Goal: Task Accomplishment & Management: Manage account settings

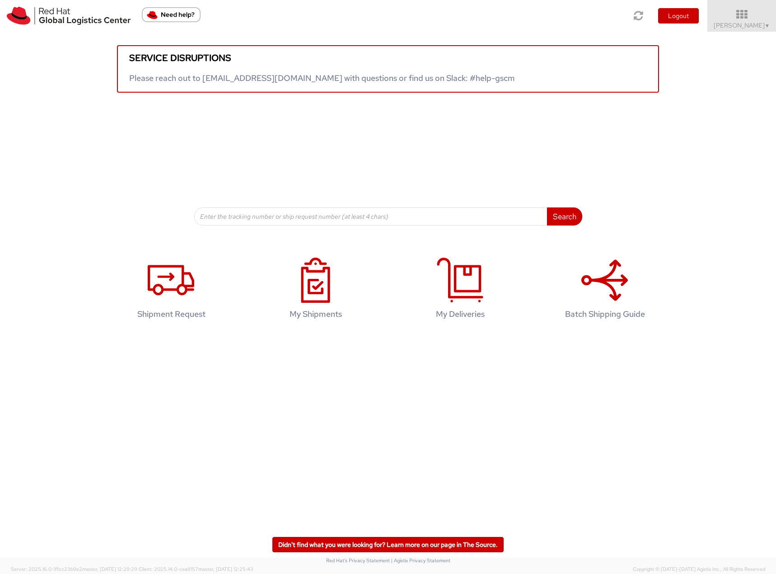
drag, startPoint x: 756, startPoint y: 25, endPoint x: 755, endPoint y: 34, distance: 9.1
click at [756, 25] on span "[PERSON_NAME] ▼" at bounding box center [742, 25] width 56 height 8
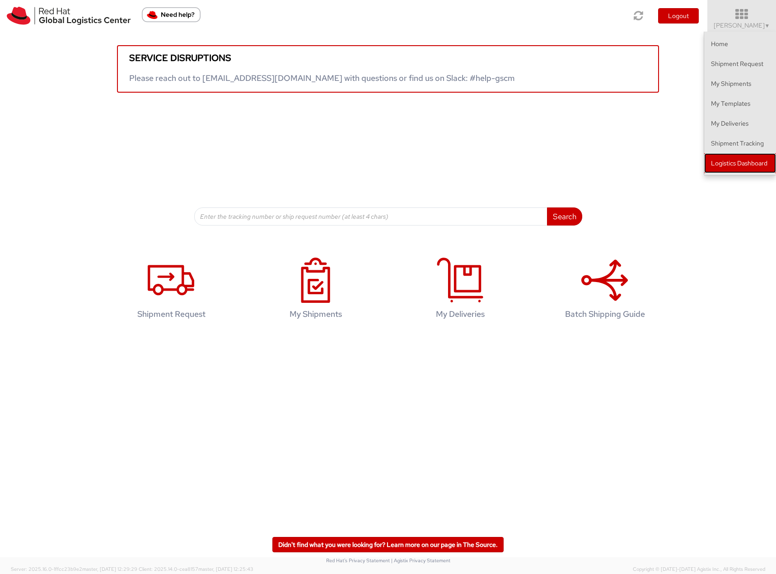
click at [729, 166] on link "Logistics Dashboard" at bounding box center [740, 163] width 72 height 20
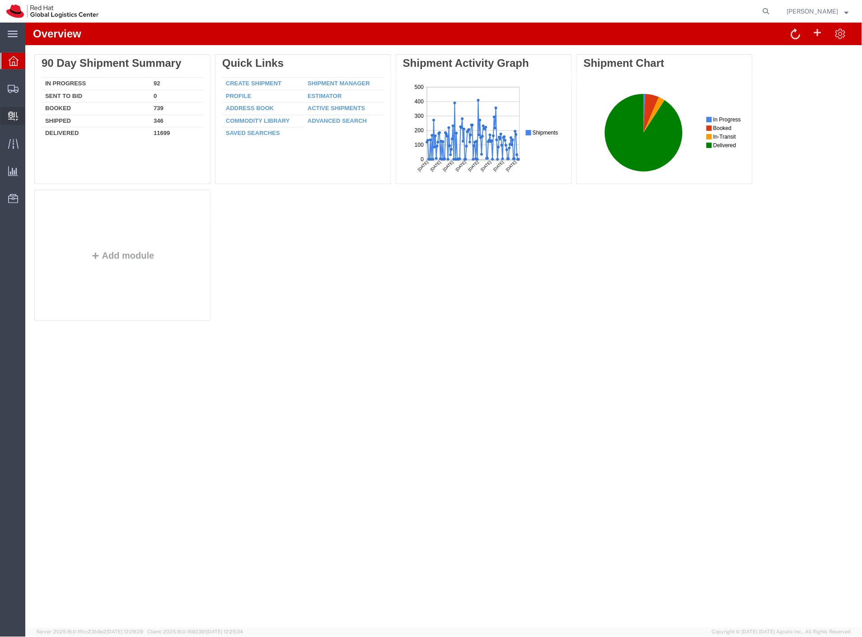
click at [0, 0] on span "Create Delivery" at bounding box center [0, 0] width 0 height 0
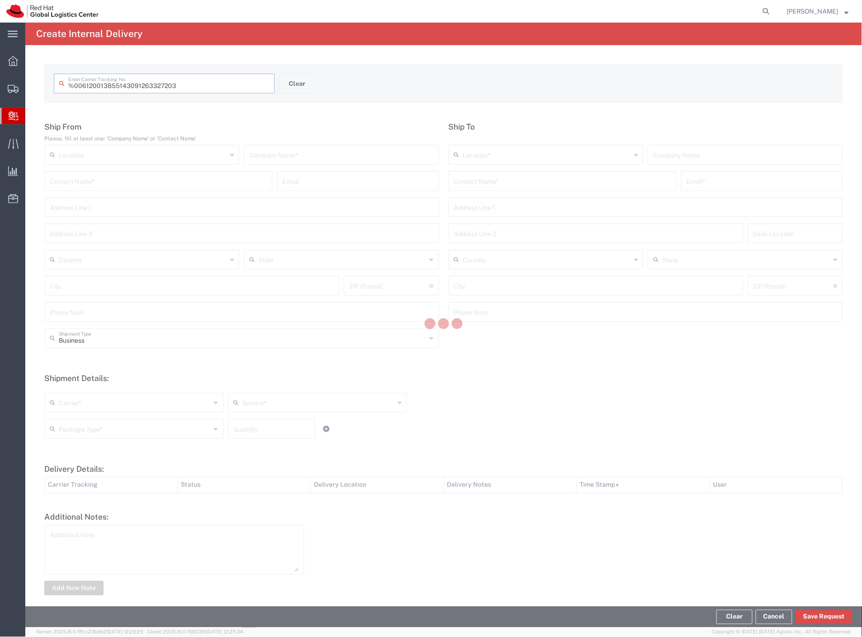
type input " 6120013855143091263327203"
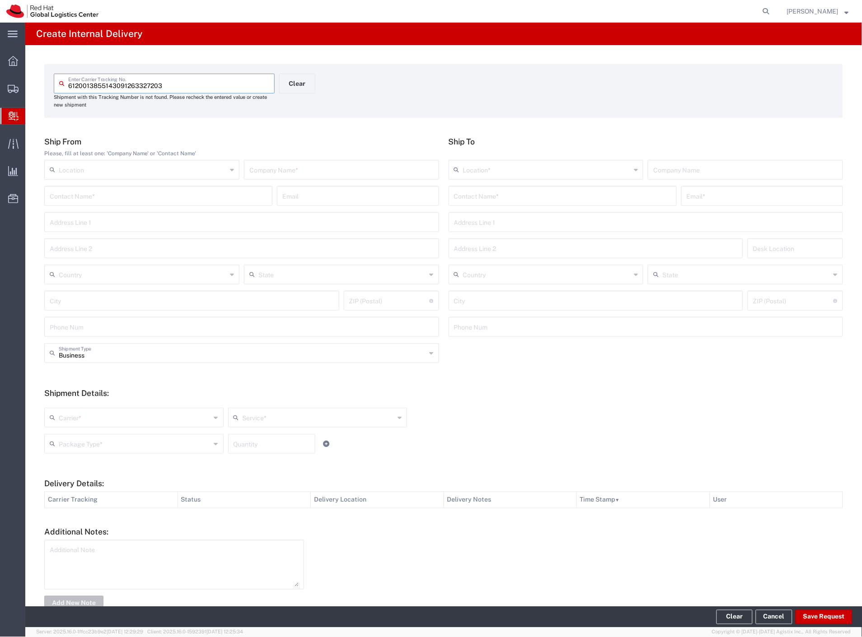
click at [271, 164] on input "text" at bounding box center [341, 169] width 184 height 16
type input "5p marketing"
click at [539, 197] on input "text" at bounding box center [562, 195] width 217 height 16
click at [458, 196] on input "valis" at bounding box center [562, 195] width 217 height 16
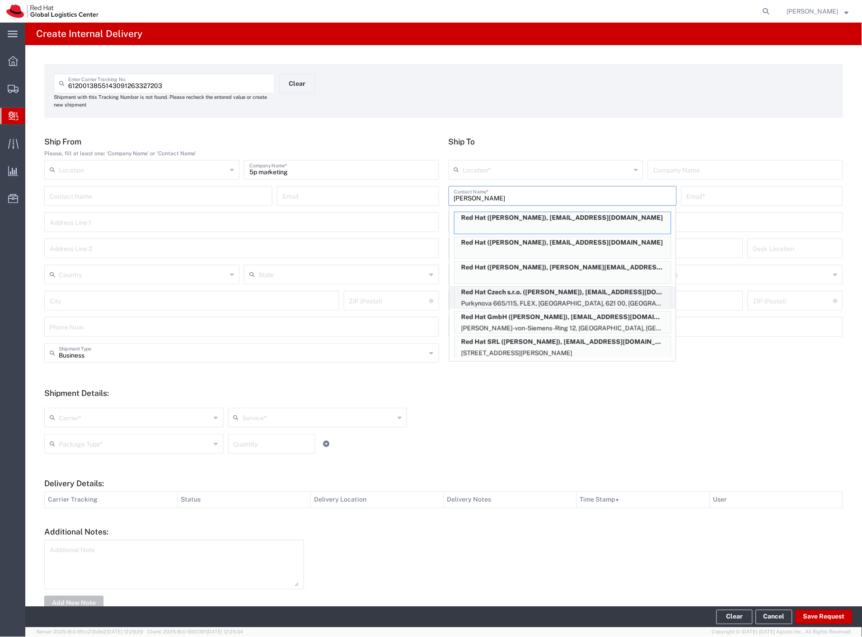
type input "erika"
click at [554, 299] on p "Purkynova 665/115, FLEX, BRNO, 621 00, CZ" at bounding box center [562, 303] width 216 height 11
type input "RH - Brno - Tech Park Brno - C"
type input "Red Hat Czech s.r.o."
type input "Erika Valis"
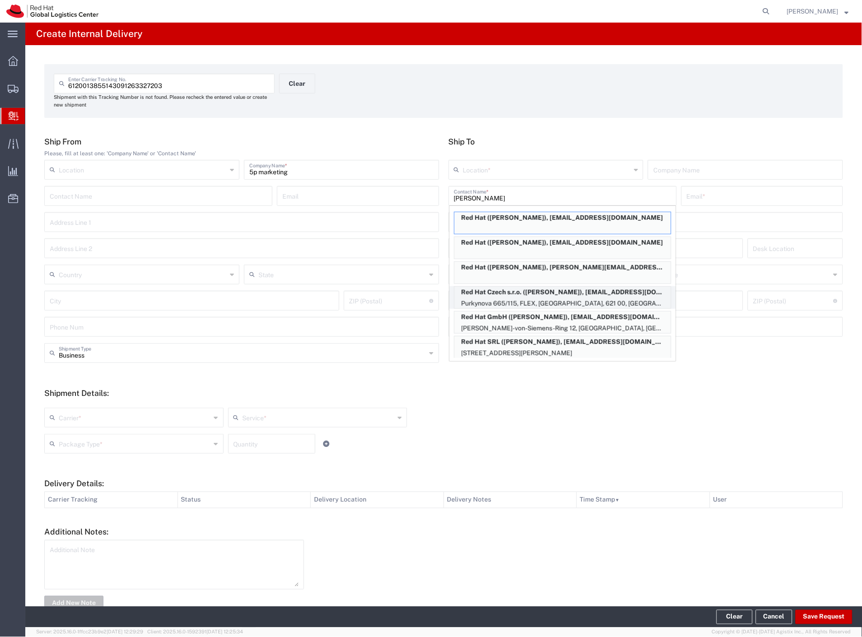
type input "evalis@redhat.com"
type input "Purkynova 665/115"
type input "FLEX"
type input "Czechia"
type input "BRNO"
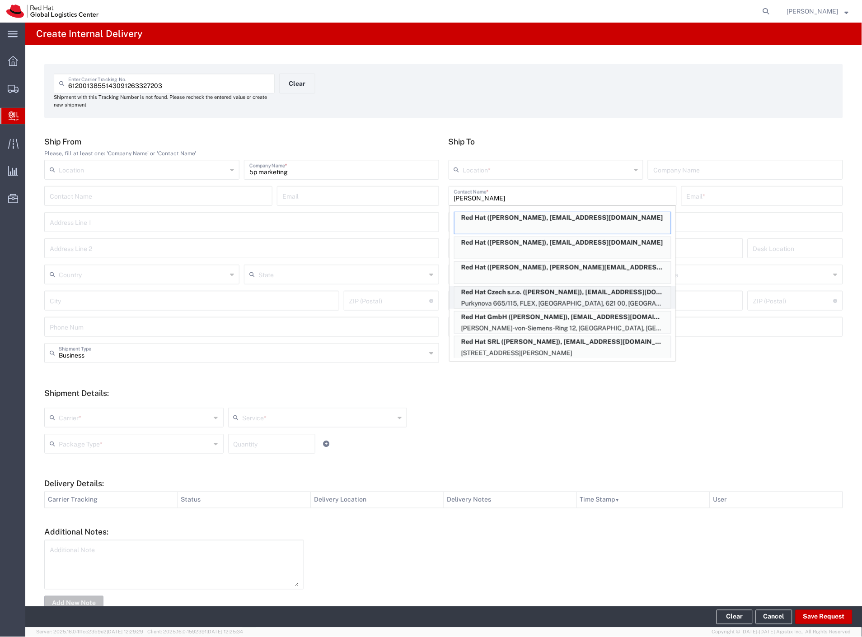
type input "621 00"
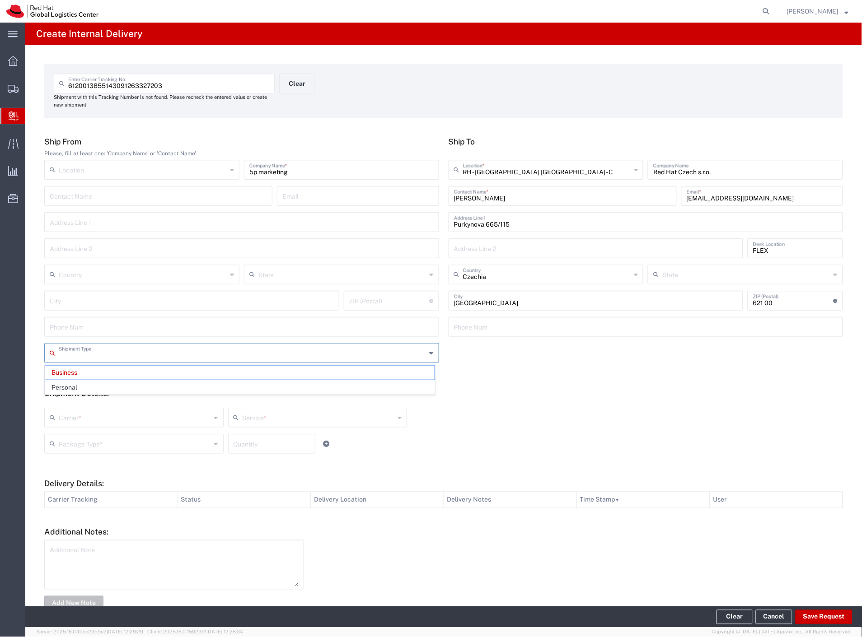
click at [71, 353] on input "text" at bounding box center [243, 353] width 368 height 16
click at [84, 414] on input "text" at bounding box center [135, 417] width 152 height 16
type input "Business"
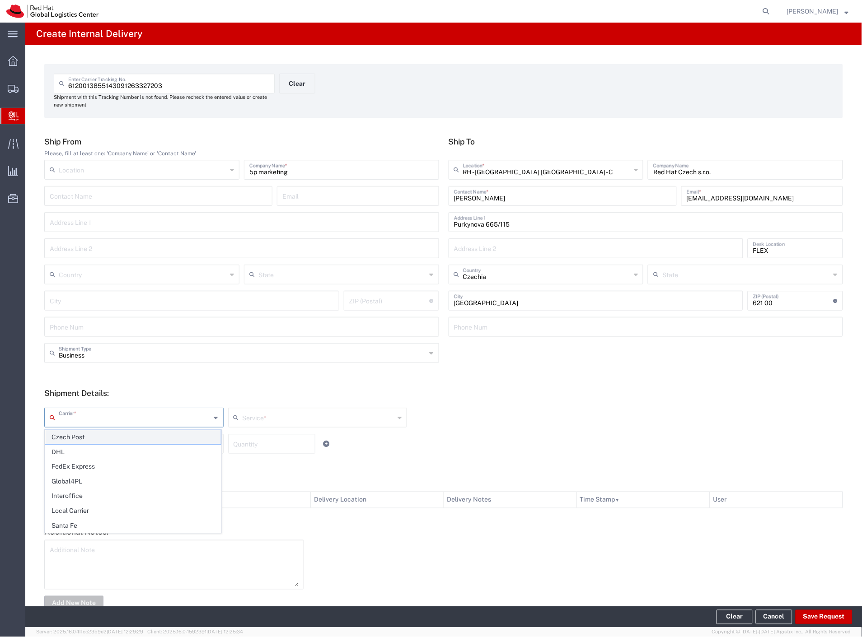
click at [76, 435] on span "Czech Post" at bounding box center [133, 437] width 176 height 14
type input "Czech Post"
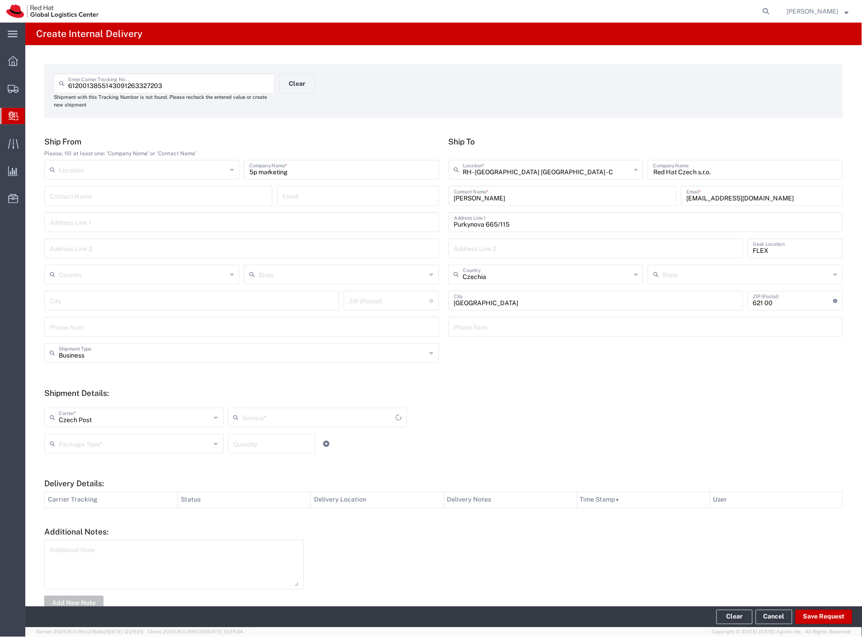
type input "Ground"
click at [75, 442] on input "text" at bounding box center [135, 443] width 152 height 16
click at [98, 523] on span "Your Packaging" at bounding box center [133, 523] width 176 height 14
type input "Your Packaging"
click at [259, 448] on input "number" at bounding box center [272, 443] width 76 height 16
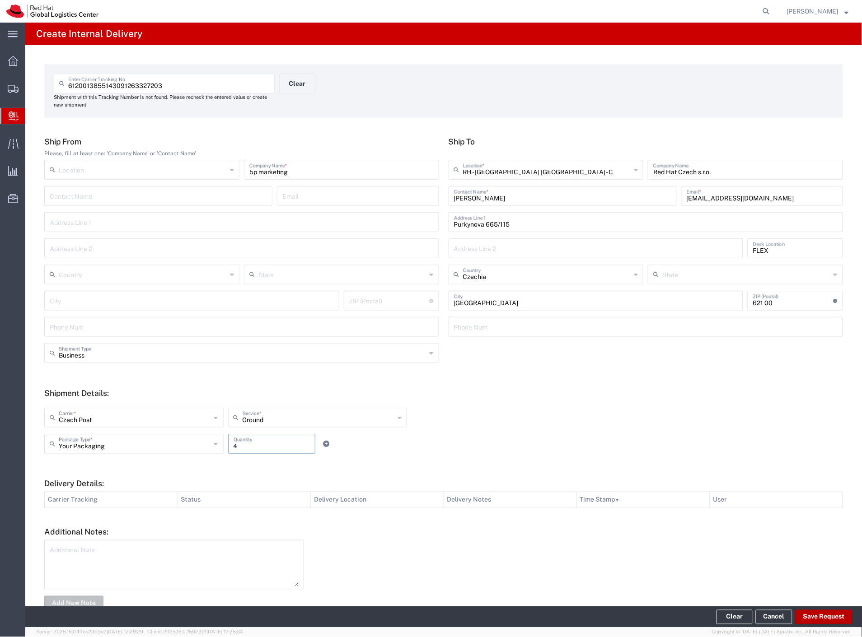
type input "4"
click at [828, 617] on button "Save Request" at bounding box center [823, 617] width 57 height 14
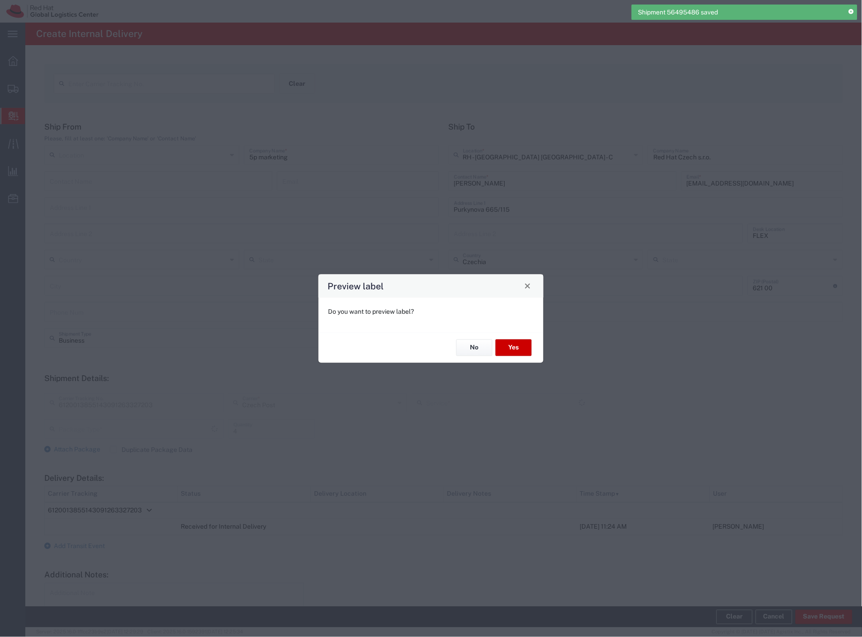
type input "Your Packaging"
type input "Ground"
click at [508, 344] on button "Yes" at bounding box center [513, 348] width 36 height 17
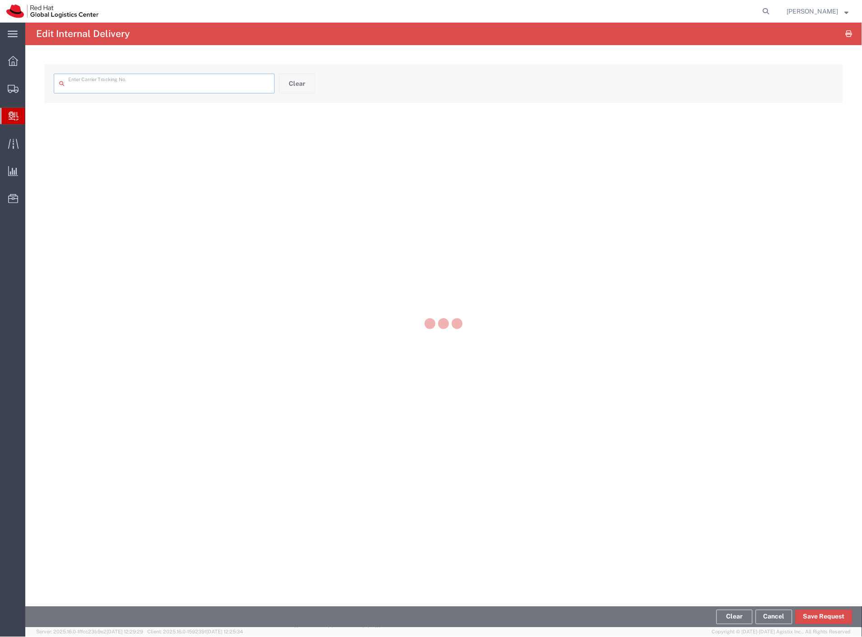
type input "6120013855143091263327203"
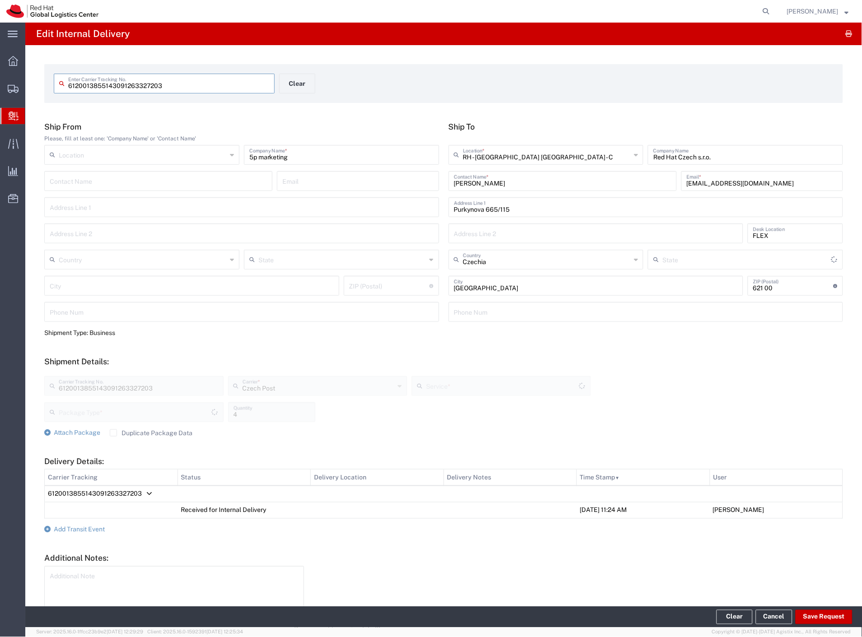
type input "Your Packaging"
type input "Ground"
click at [100, 528] on span "Add Transit Event" at bounding box center [79, 529] width 51 height 7
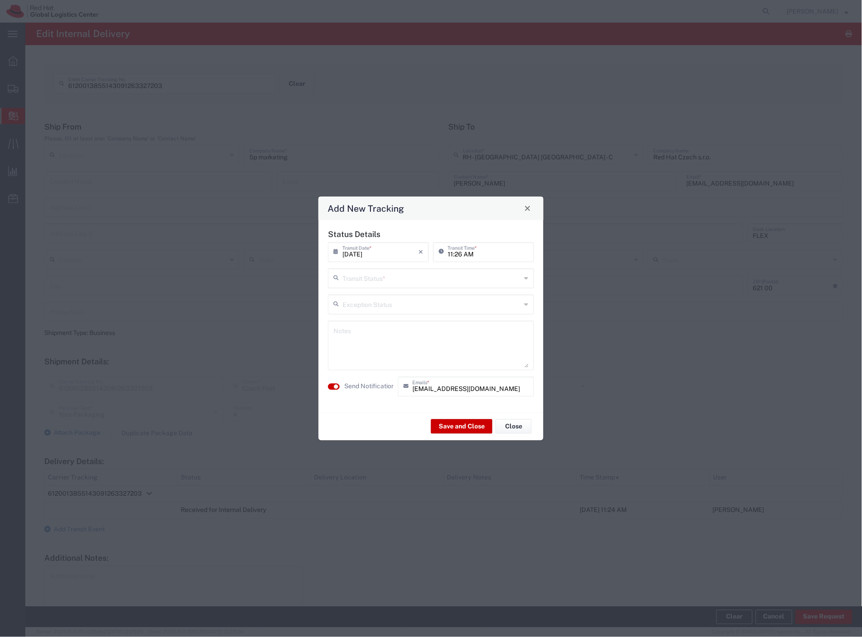
click at [372, 276] on input "text" at bounding box center [431, 278] width 179 height 16
click at [370, 339] on span "Shipment On-Hold" at bounding box center [431, 343] width 204 height 14
type input "Shipment On-Hold"
click at [372, 346] on textarea at bounding box center [430, 345] width 195 height 44
type textarea "Ready for pick up @ logistics"
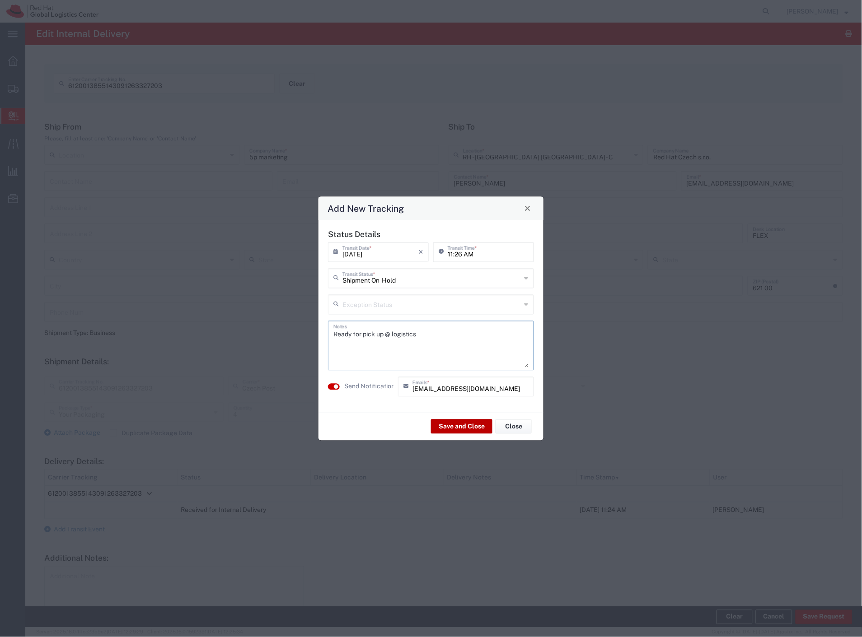
click at [450, 429] on button "Save and Close" at bounding box center [461, 427] width 61 height 14
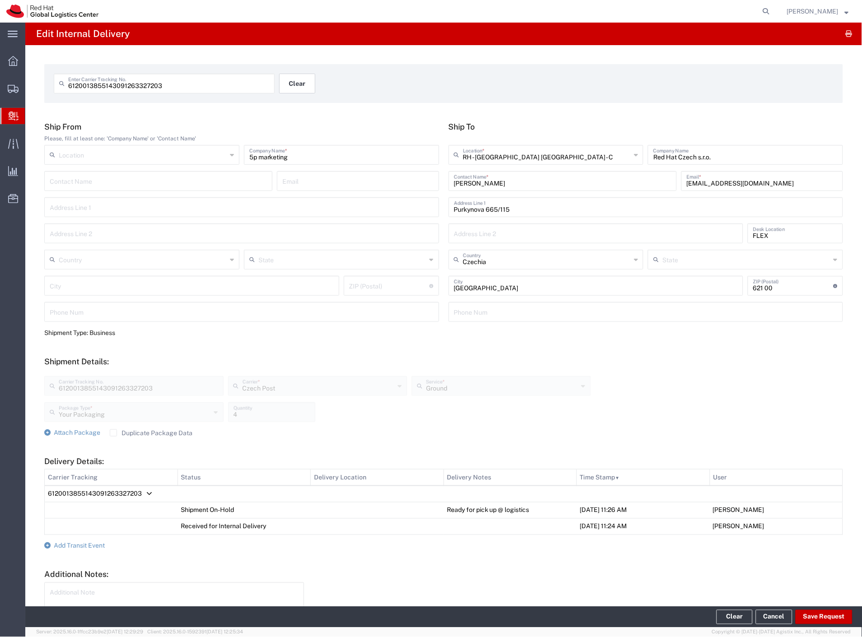
click at [292, 89] on button "Clear" at bounding box center [297, 84] width 36 height 20
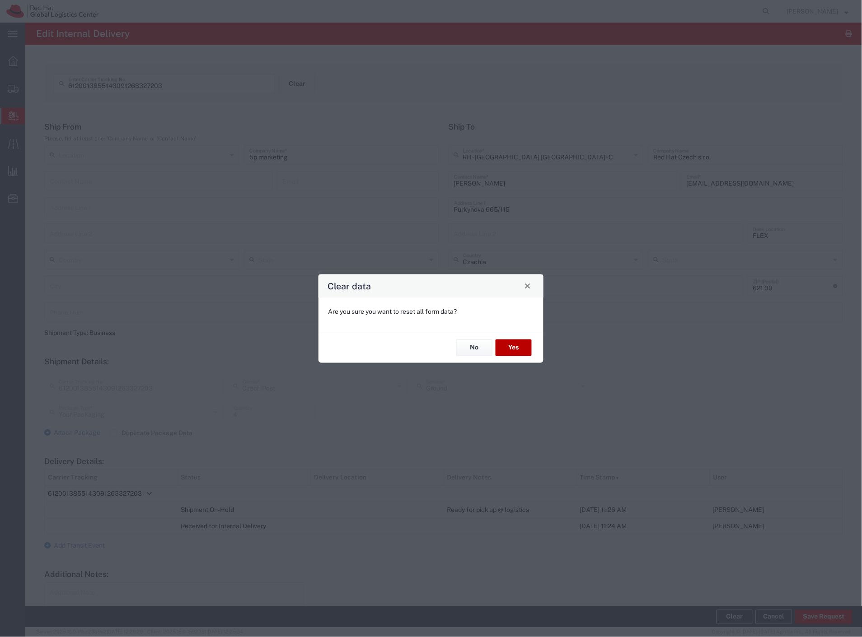
click at [511, 347] on button "Yes" at bounding box center [513, 348] width 36 height 17
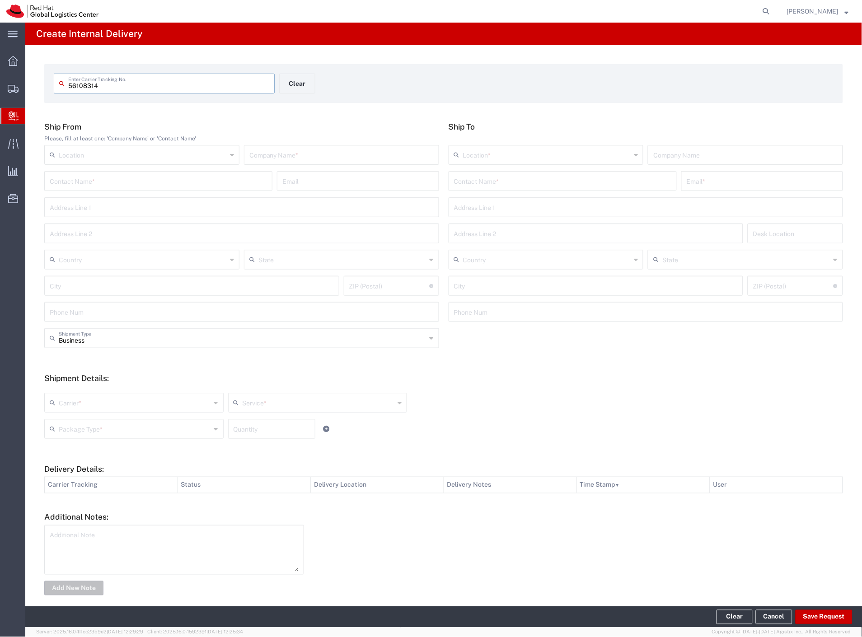
type input "56108314"
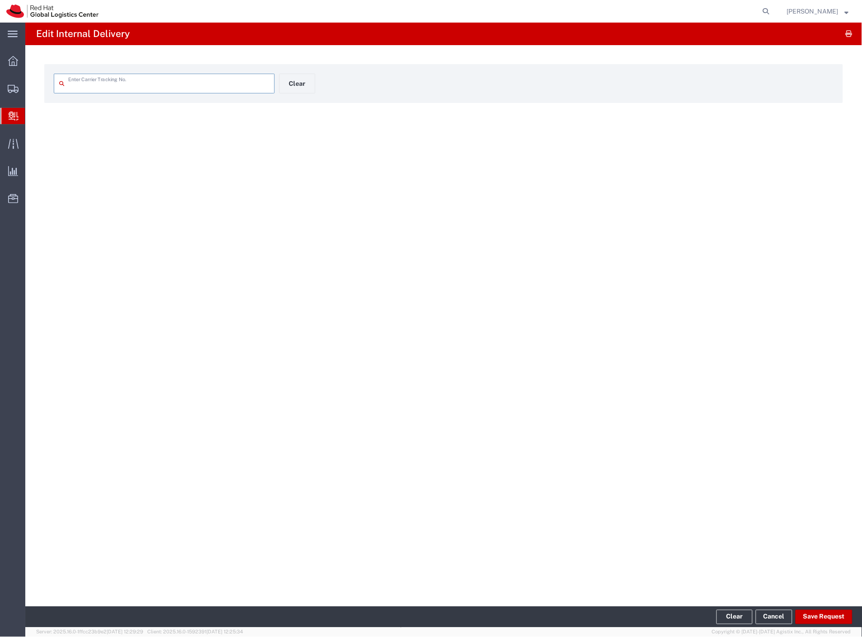
type input "56108314"
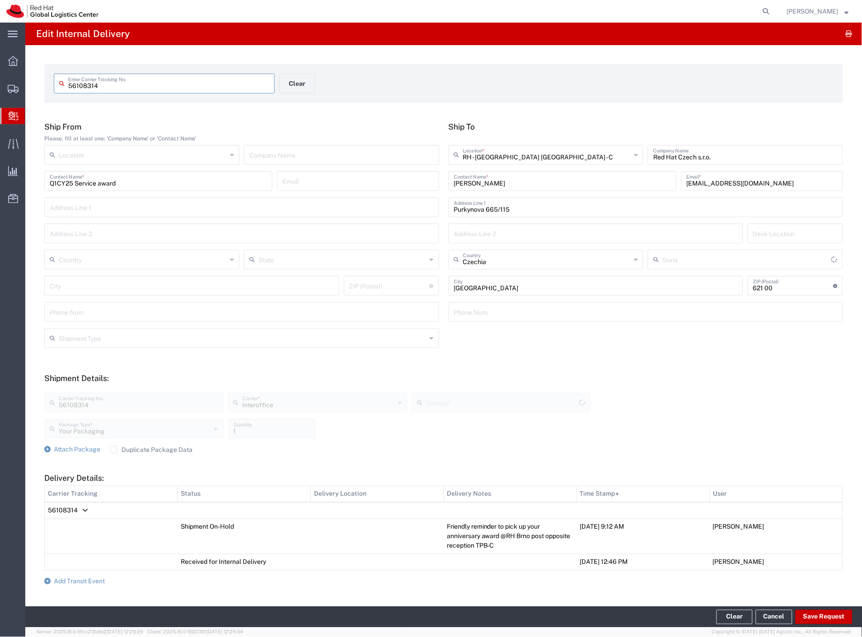
type input "IO_Ground"
click at [98, 578] on span "Add Transit Event" at bounding box center [79, 581] width 51 height 7
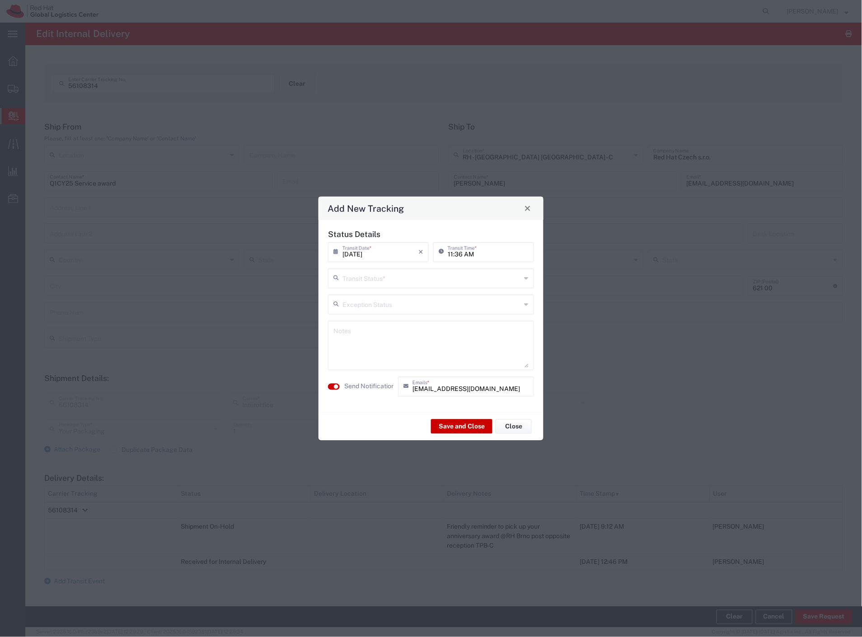
click at [439, 274] on input "text" at bounding box center [431, 278] width 179 height 16
click at [425, 297] on span "Delivery Confirmation" at bounding box center [431, 298] width 204 height 14
type input "Delivery Confirmation"
click at [373, 383] on label "Send Notification" at bounding box center [369, 386] width 51 height 9
click at [453, 427] on button "Save and Close" at bounding box center [461, 427] width 61 height 14
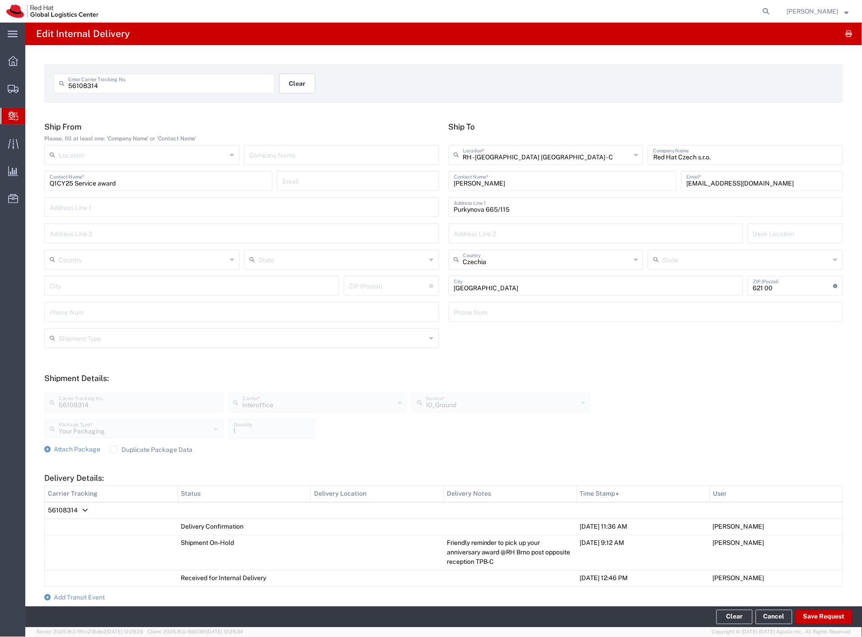
click at [303, 83] on button "Clear" at bounding box center [297, 84] width 36 height 20
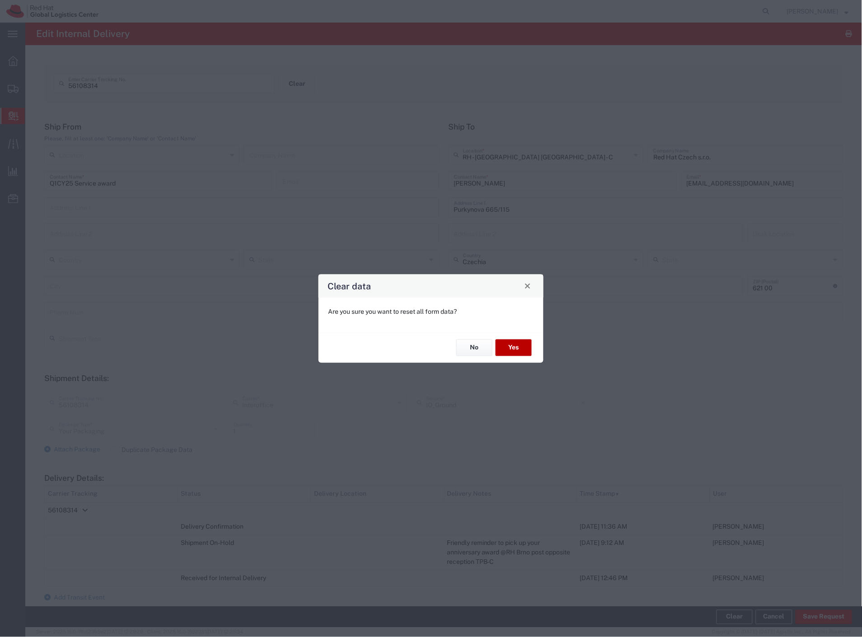
click at [516, 345] on button "Yes" at bounding box center [513, 348] width 36 height 17
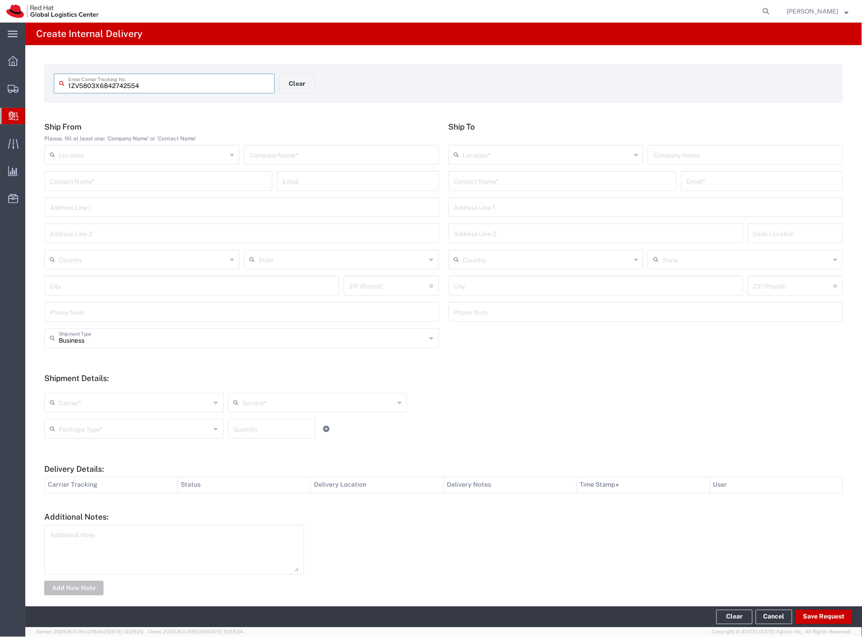
type input "1ZV5803X6842742554"
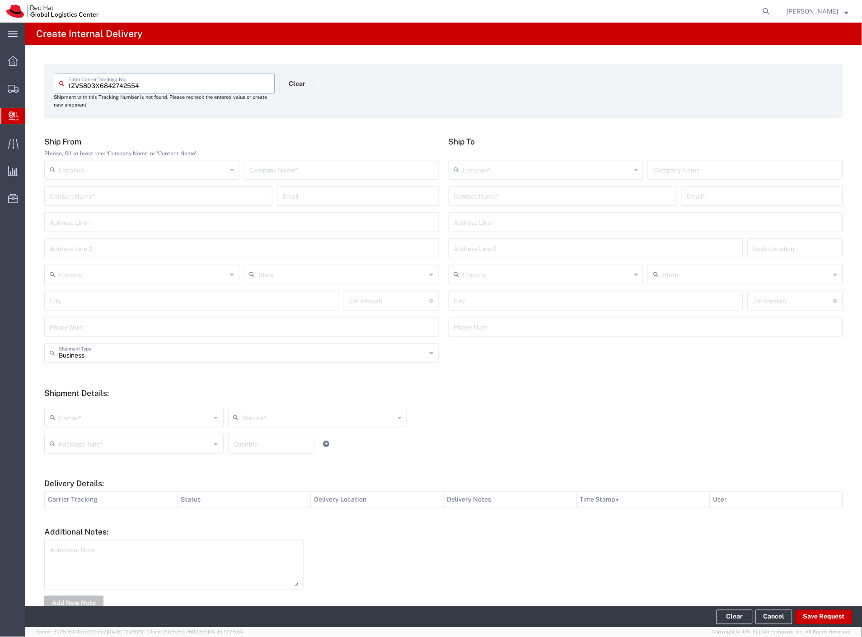
click at [351, 169] on input "text" at bounding box center [341, 169] width 184 height 16
type input "amazon"
click at [700, 196] on input "text" at bounding box center [762, 195] width 151 height 16
type input "nperic"
click at [624, 196] on input "text" at bounding box center [562, 195] width 217 height 16
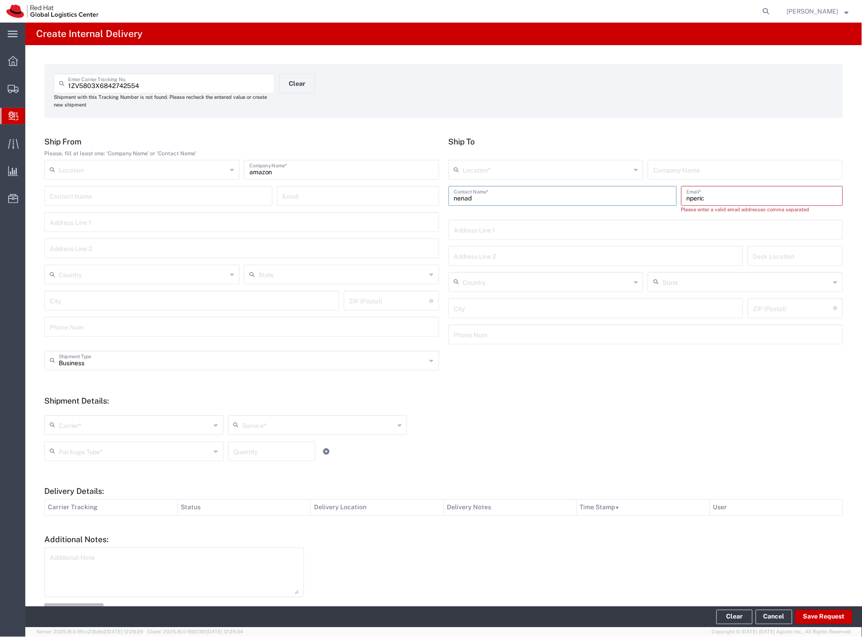
type input "nenad p"
type input "nenad peric"
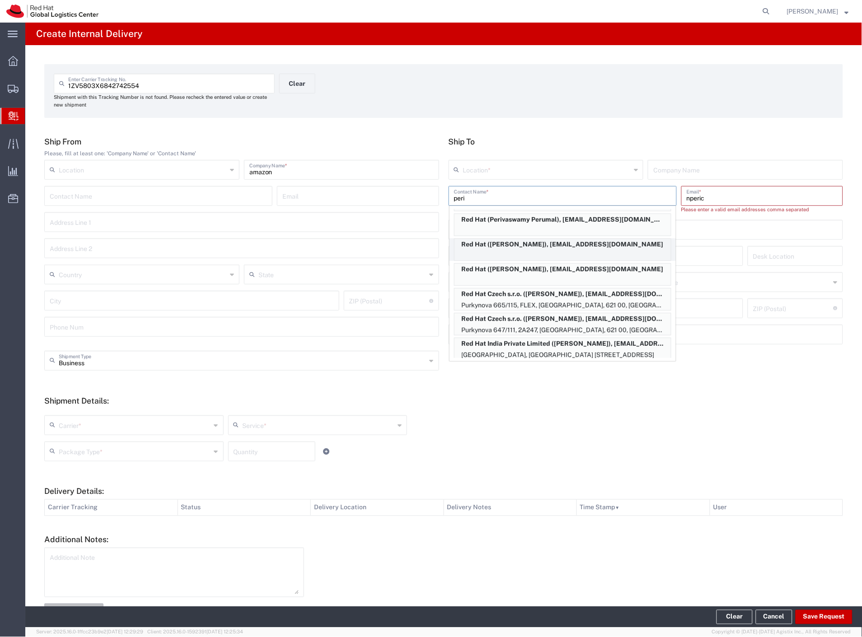
scroll to position [150, 0]
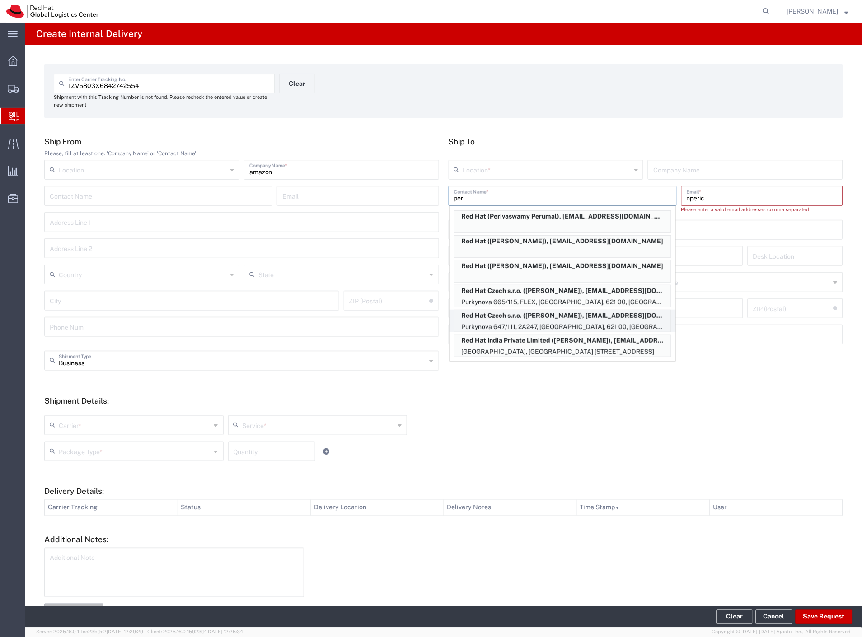
type input "peri"
click at [604, 314] on p "Red Hat Czech s.r.o. (Nenad Peric), nperic@redhat.com" at bounding box center [562, 315] width 216 height 11
type input "RH - Brno - Tech Park Brno - B"
type input "Red Hat Czech s.r.o."
type input "Nenad Peric"
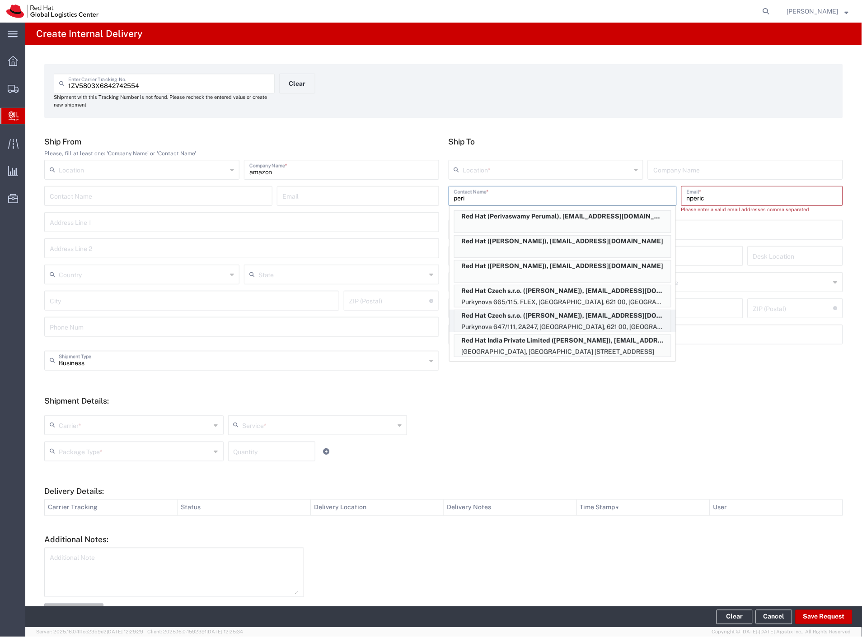
type input "nperic@redhat.com"
type input "Purkynova 647/111"
type input "2A247"
type input "Czechia"
type input "BRNO"
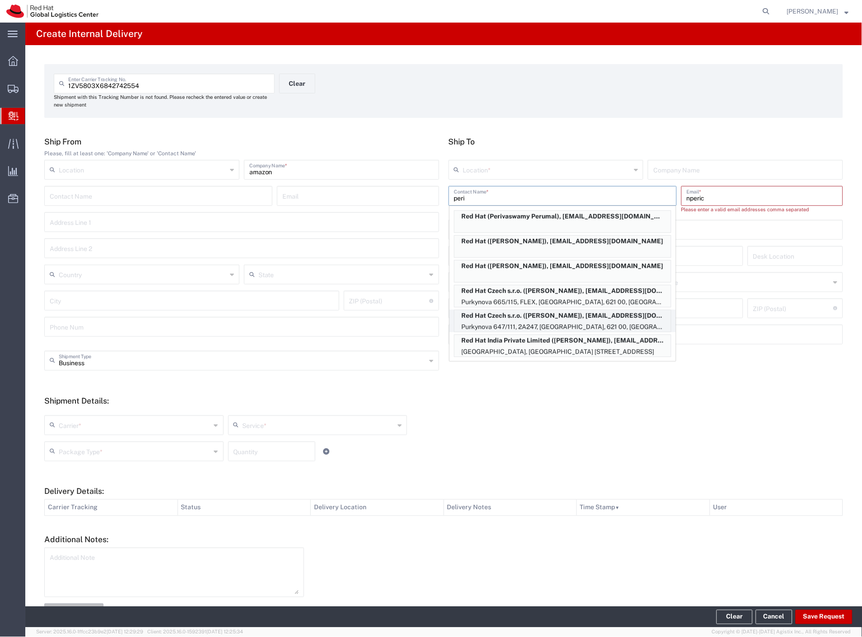
type input "621 00"
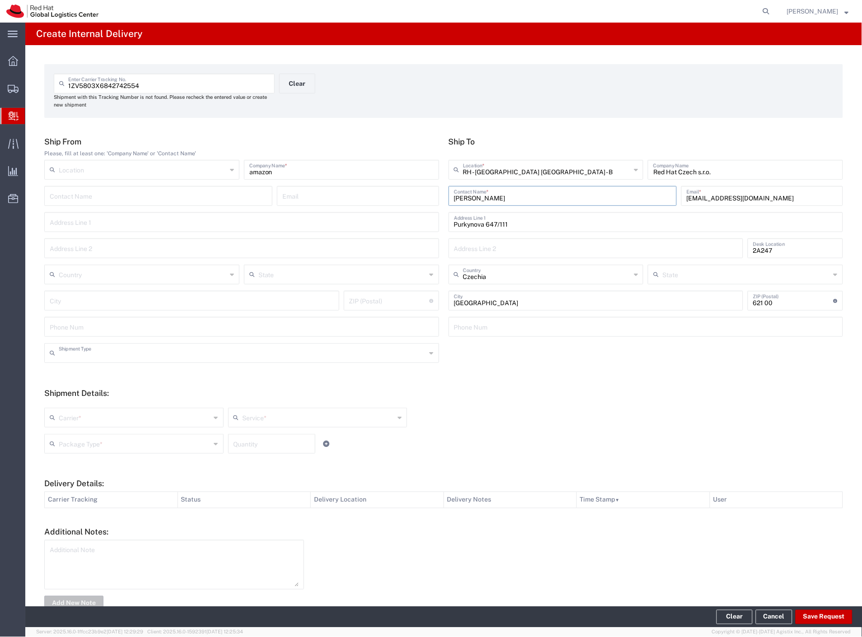
click at [109, 352] on input "text" at bounding box center [243, 353] width 368 height 16
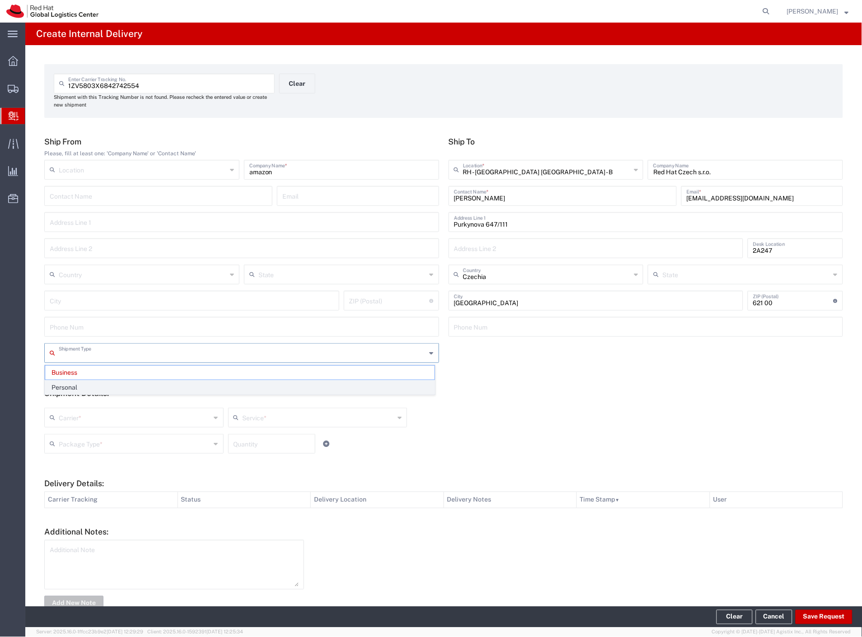
click at [90, 392] on span "Personal" at bounding box center [239, 388] width 389 height 14
type input "Personal"
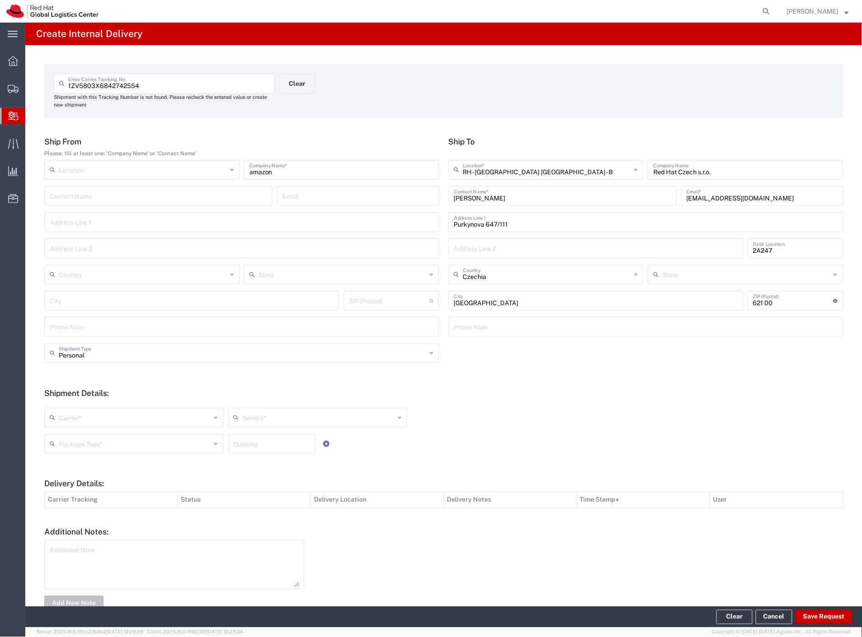
click at [83, 416] on input "text" at bounding box center [135, 417] width 152 height 16
click at [76, 435] on span "Czech Post" at bounding box center [133, 437] width 176 height 14
type input "Czech Post"
click at [75, 436] on input "text" at bounding box center [135, 443] width 152 height 16
type input "Ground"
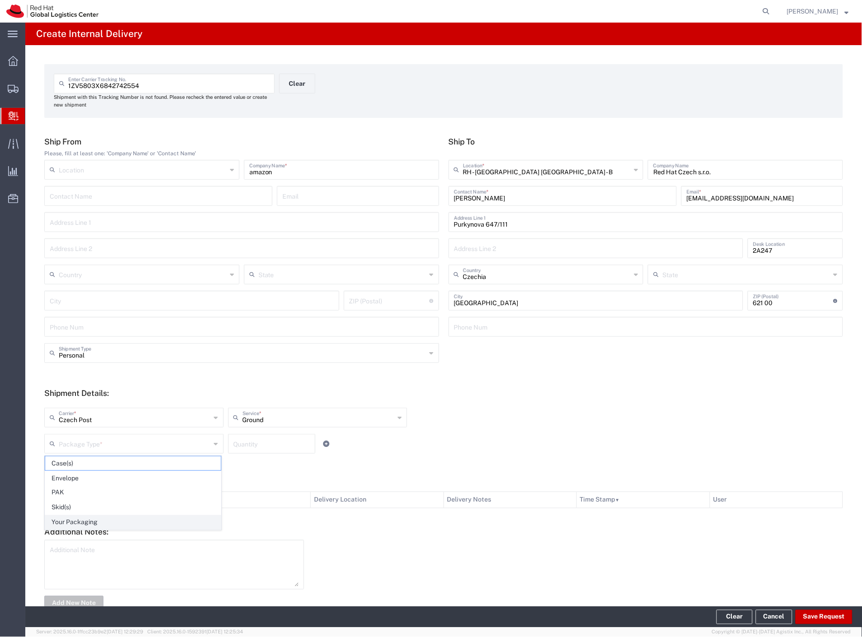
click at [79, 525] on span "Your Packaging" at bounding box center [133, 523] width 176 height 14
type input "Your Packaging"
click at [827, 617] on button "Save Request" at bounding box center [823, 617] width 57 height 14
type input "Personal"
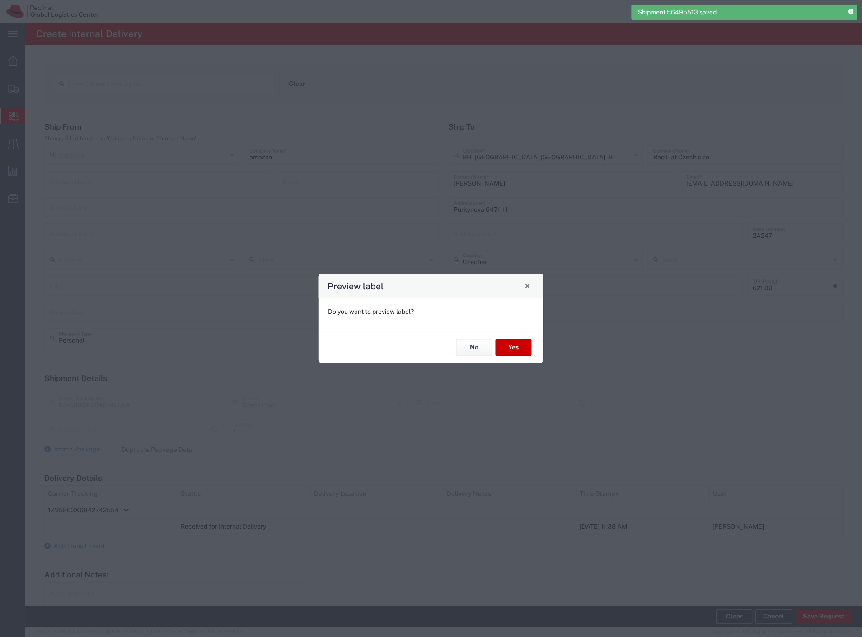
type input "Your Packaging"
type input "Ground"
click at [519, 346] on button "Yes" at bounding box center [513, 348] width 36 height 17
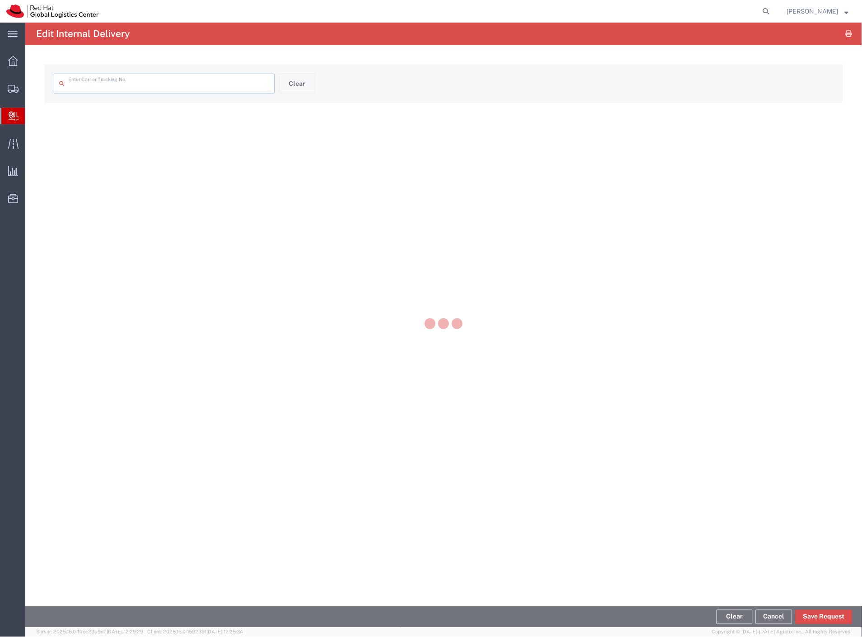
type input "1ZV5803X6842742554"
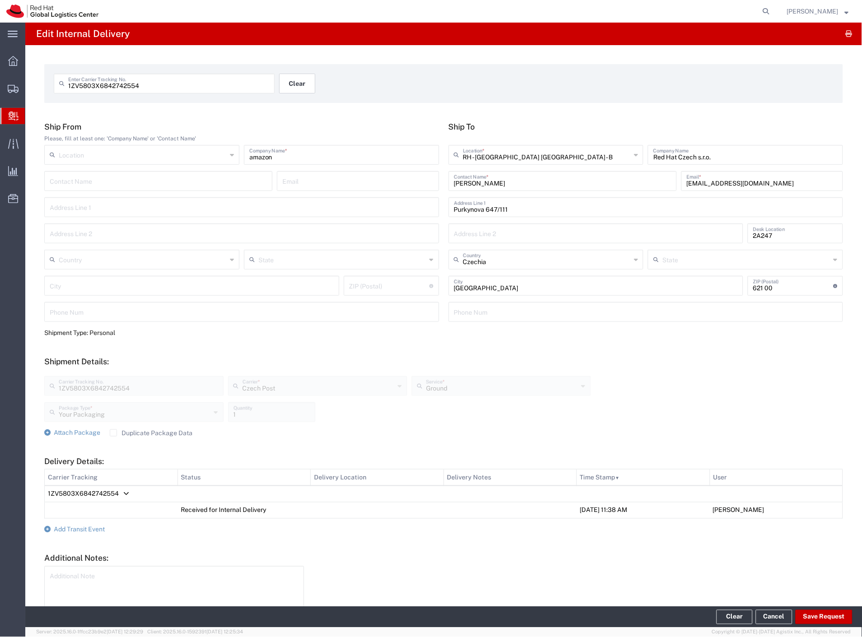
click at [299, 92] on button "Clear" at bounding box center [297, 84] width 36 height 20
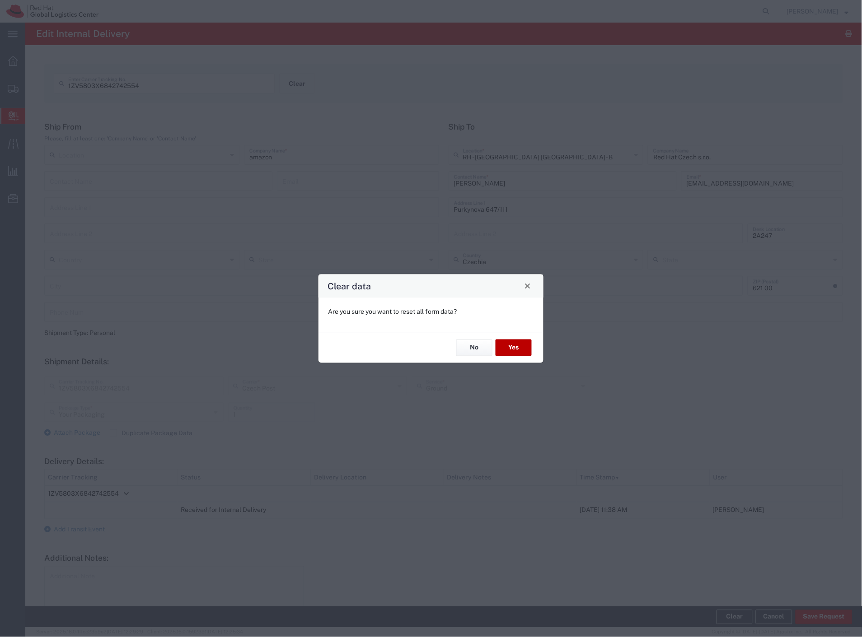
click at [519, 346] on button "Yes" at bounding box center [513, 348] width 36 height 17
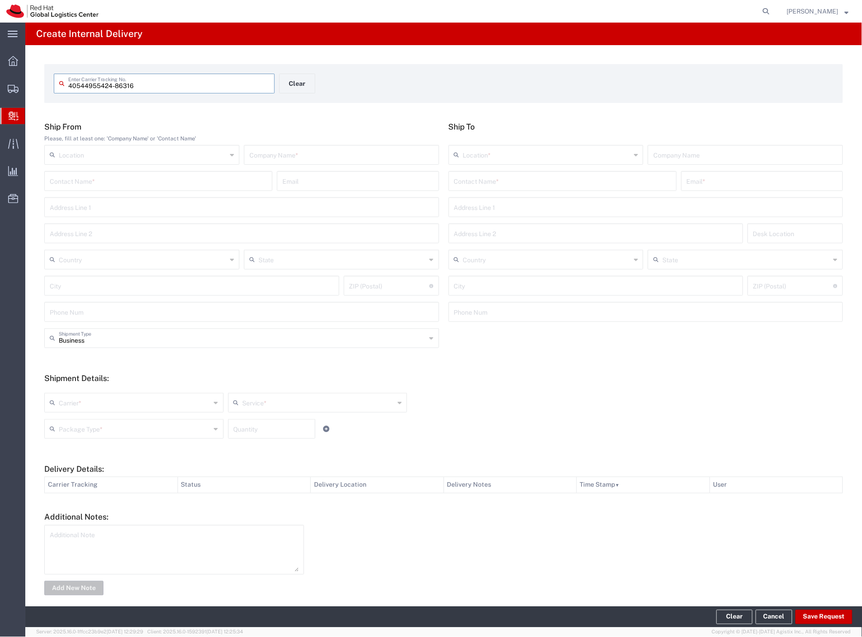
type input "40544955424-86316"
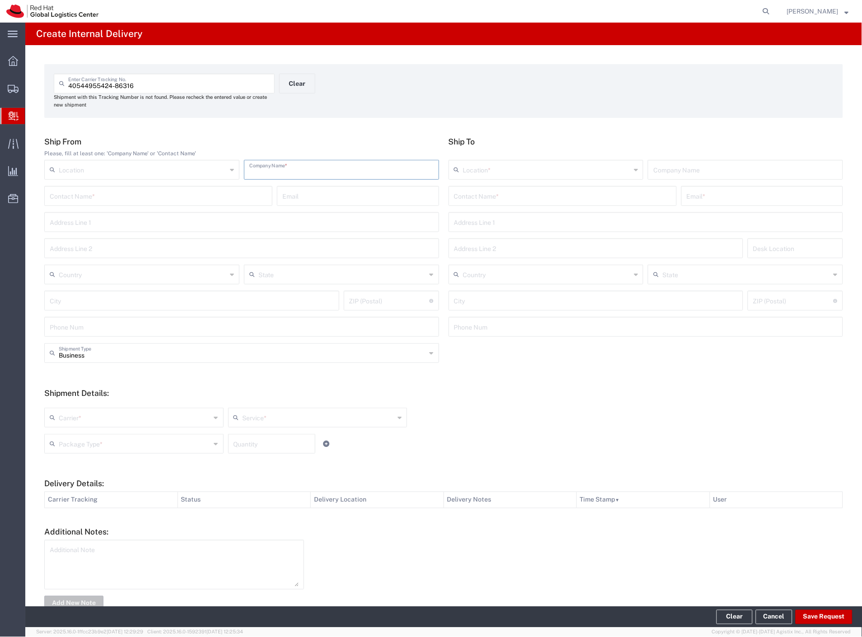
click at [314, 161] on input "text" at bounding box center [341, 169] width 184 height 16
type input "lekaren"
click at [468, 200] on input "text" at bounding box center [562, 195] width 217 height 16
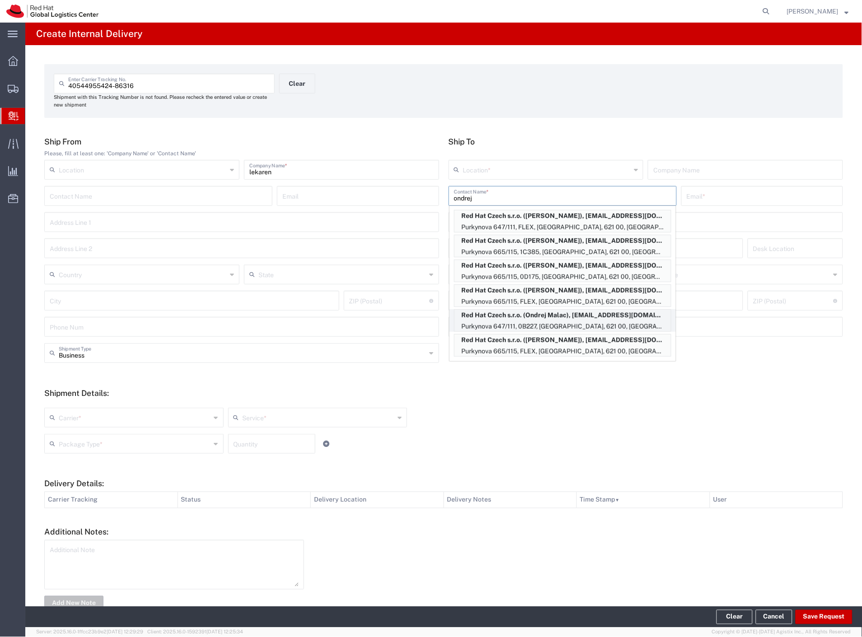
scroll to position [251, 0]
type input "ondrej"
click at [598, 269] on p "Red Hat Czech s.r.o. (Ondrej Lichtner), olichtne@redhat.com" at bounding box center [562, 265] width 216 height 11
type input "RH - Brno - Tech Park Brno - C"
type input "Red Hat Czech s.r.o."
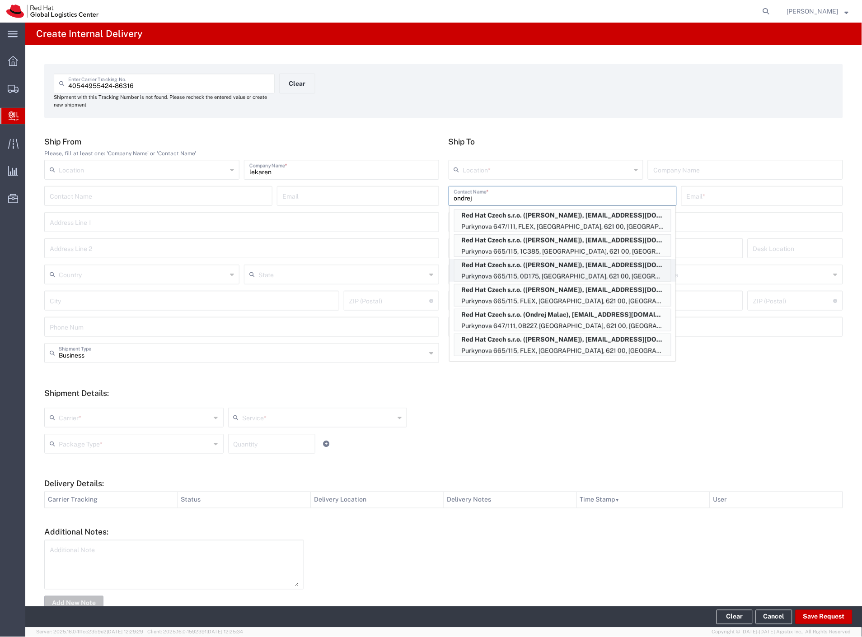
type input "Ondrej Lichtner"
type input "olichtne@redhat.com"
type input "Purkynova 665/115"
type input "0D175"
type input "Czechia"
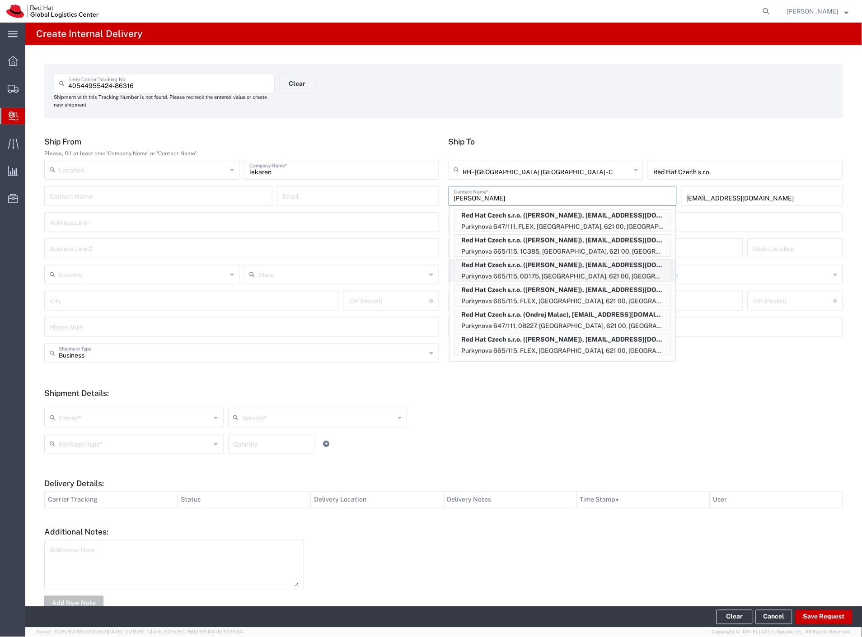
type input "BRNO"
type input "621 00"
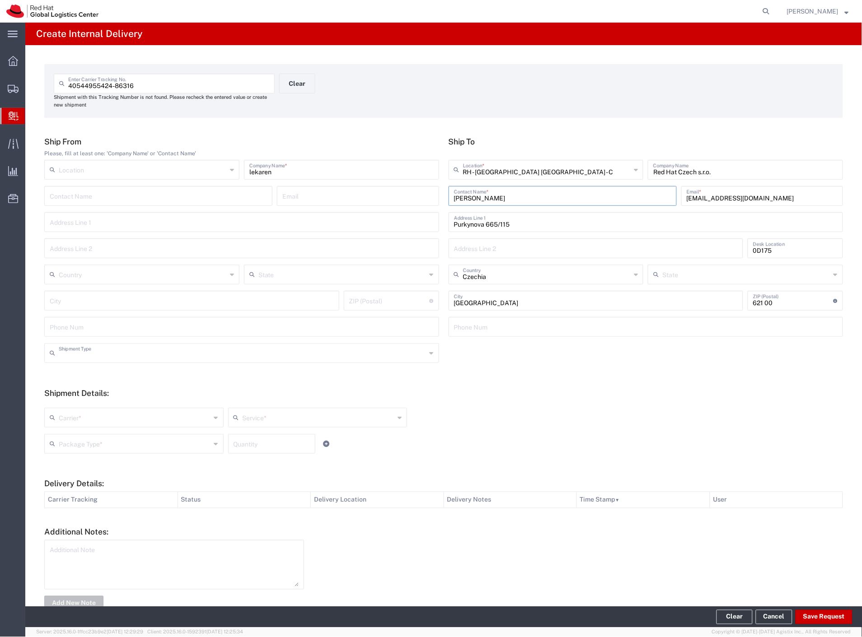
click at [106, 353] on input "text" at bounding box center [243, 353] width 368 height 16
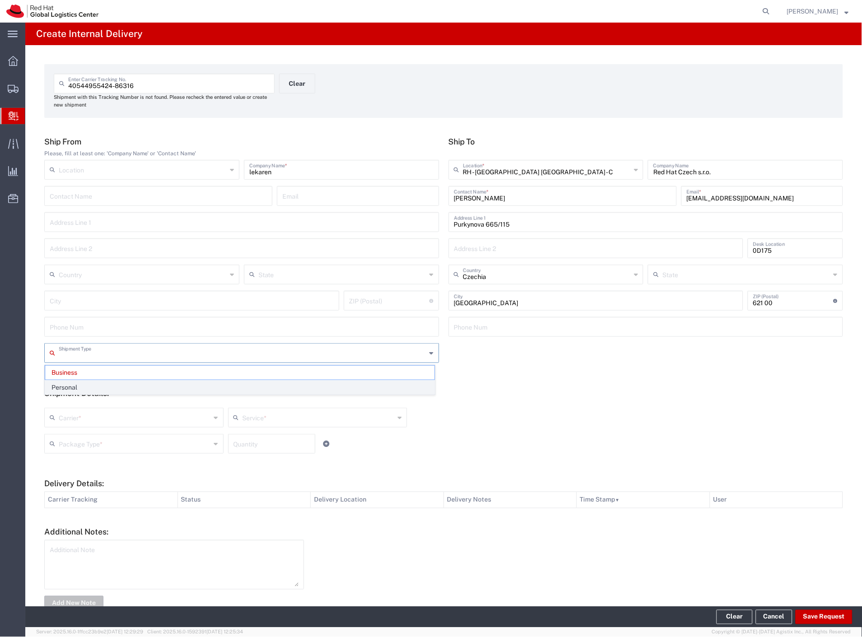
click at [98, 388] on span "Personal" at bounding box center [239, 388] width 389 height 14
type input "Personal"
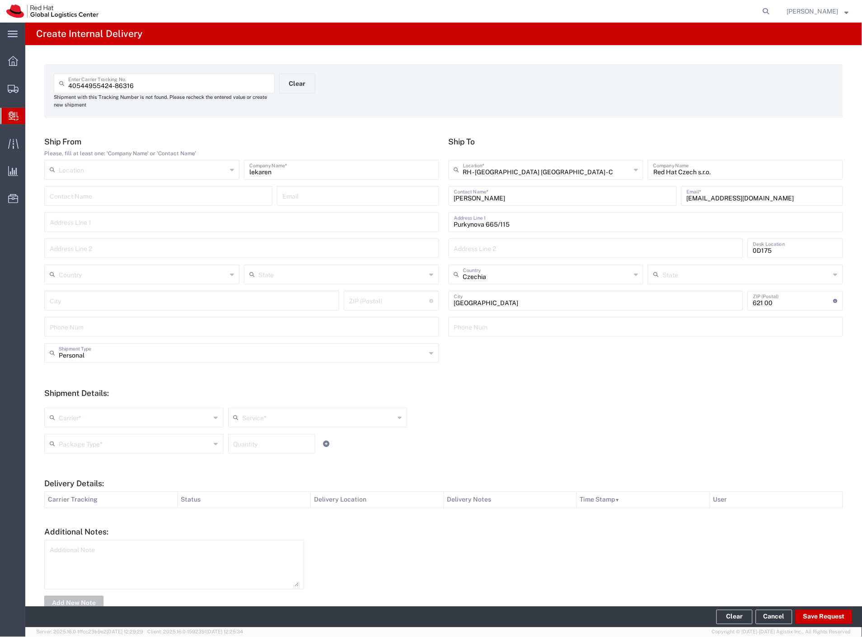
drag, startPoint x: 91, startPoint y: 414, endPoint x: 88, endPoint y: 421, distance: 7.1
click at [91, 414] on input "text" at bounding box center [135, 417] width 152 height 16
click at [83, 432] on span "Czech Post" at bounding box center [133, 437] width 176 height 14
type input "Czech Post"
click at [83, 432] on div "Czech Post Carrier * Czech Post DHL FedEx Express Global4PL Interoffice Local C…" at bounding box center [317, 421] width 551 height 26
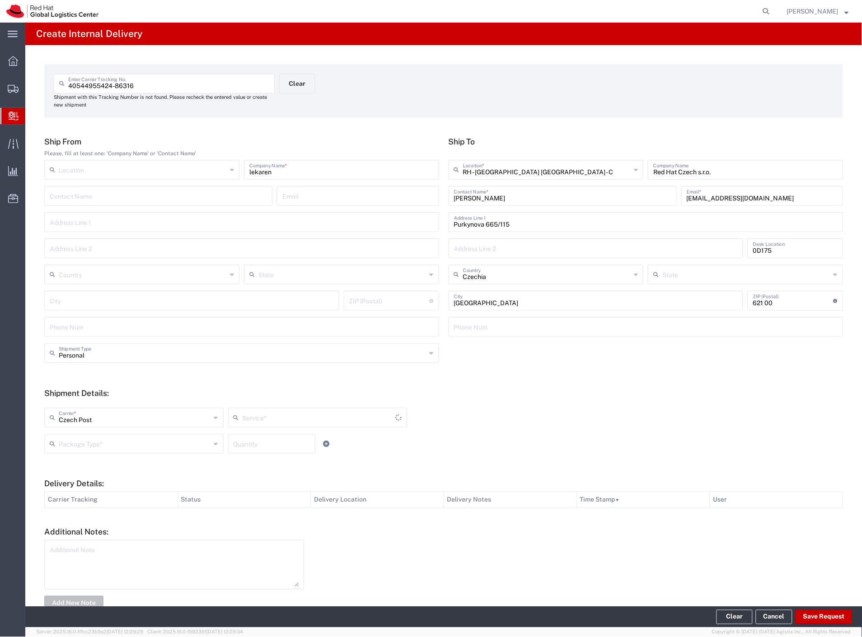
type input "Ground"
click at [106, 446] on input "text" at bounding box center [135, 443] width 152 height 16
click at [93, 522] on span "Your Packaging" at bounding box center [133, 523] width 176 height 14
type input "Your Packaging"
click at [819, 617] on button "Save Request" at bounding box center [823, 617] width 57 height 14
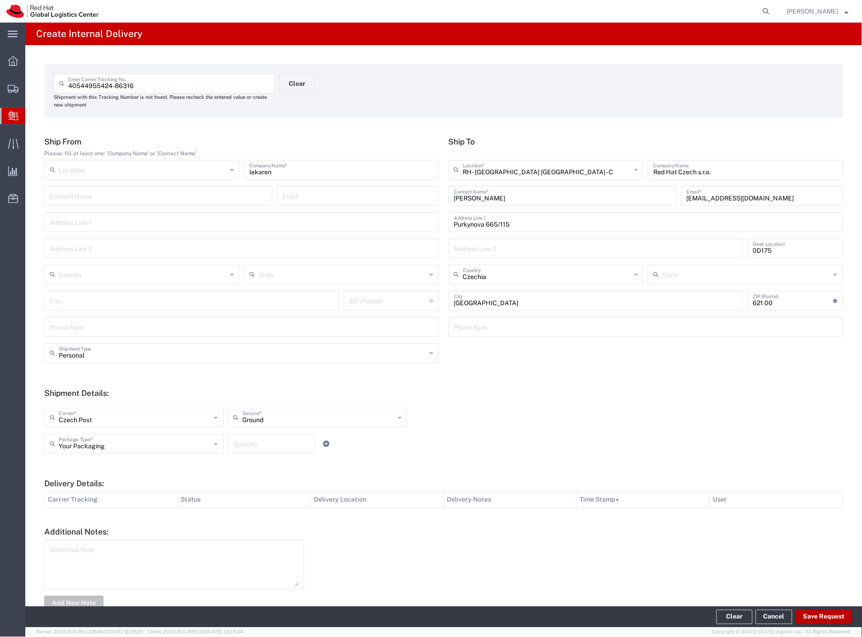
type input "Personal"
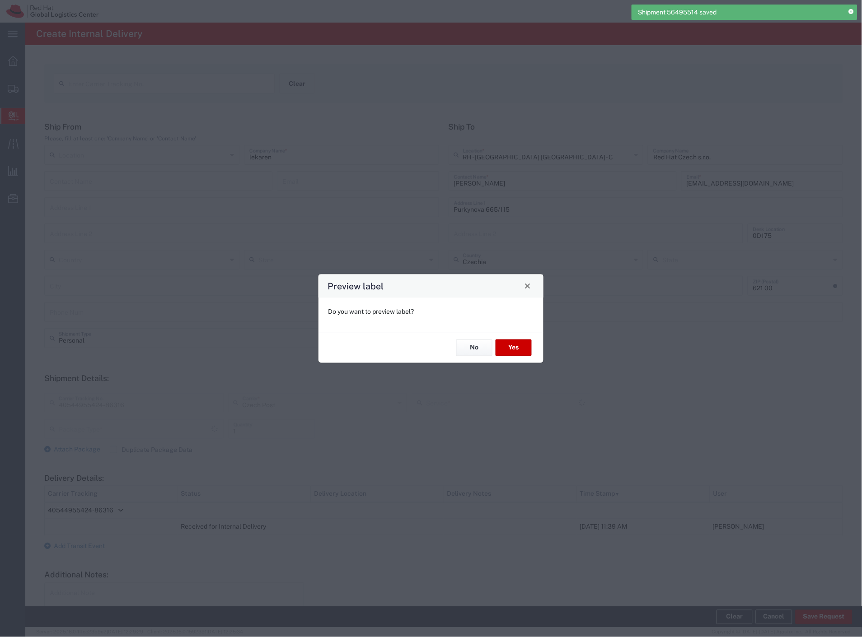
type input "Your Packaging"
type input "Ground"
click at [513, 348] on button "Yes" at bounding box center [513, 348] width 36 height 17
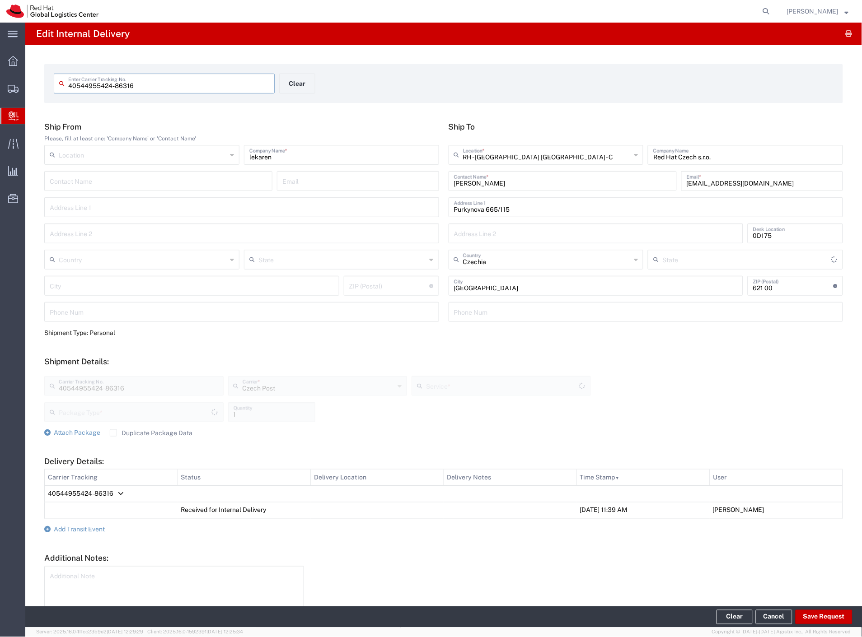
type input "Your Packaging"
type input "Ground"
click at [306, 77] on button "Clear" at bounding box center [297, 84] width 36 height 20
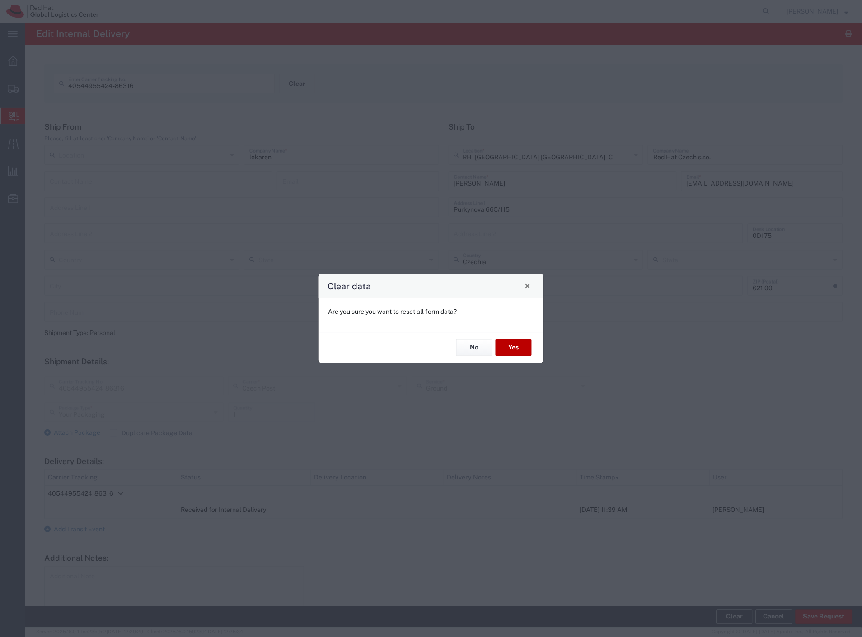
click at [526, 349] on button "Yes" at bounding box center [513, 348] width 36 height 17
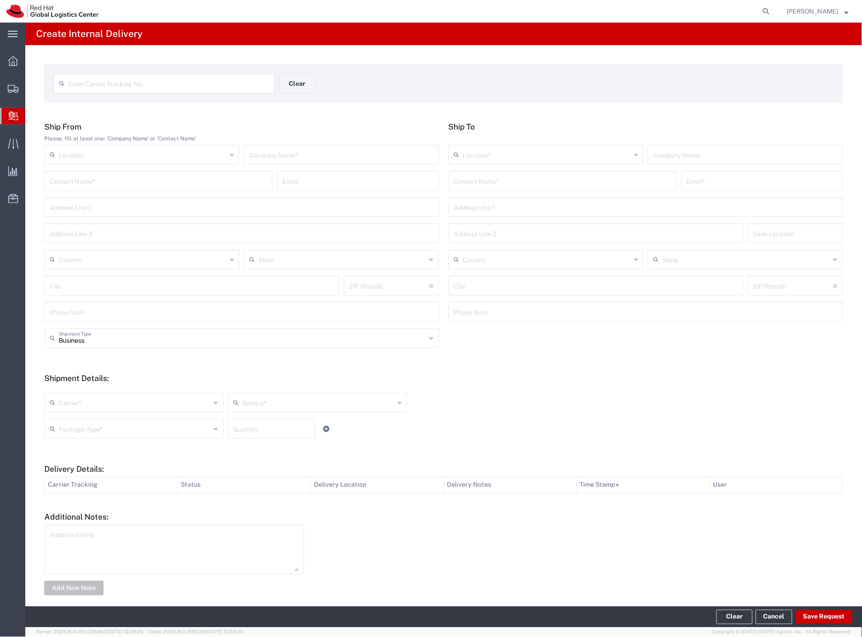
click at [32, 115] on span "Internal Delivery" at bounding box center [28, 116] width 7 height 18
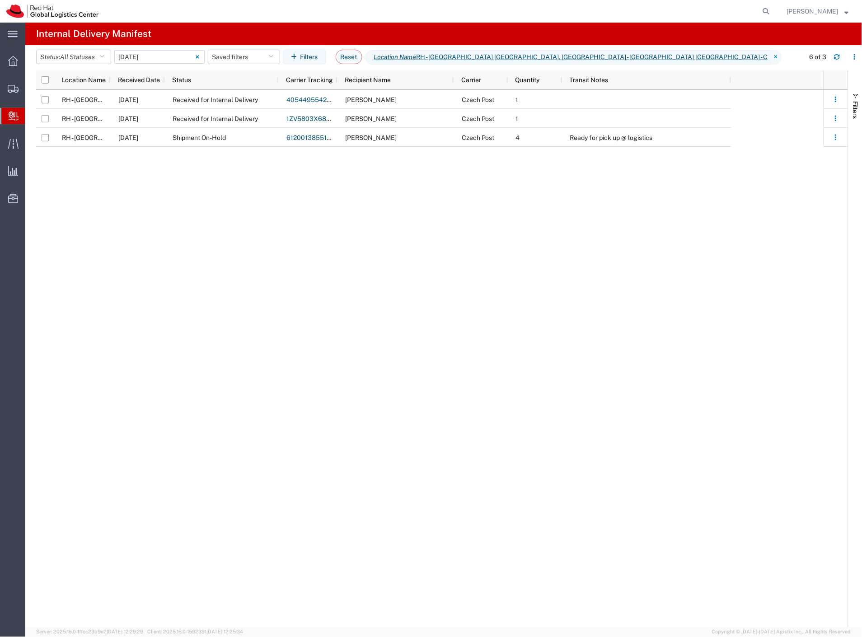
click at [163, 60] on input "08/14/2025 - 08/14/2025" at bounding box center [159, 57] width 90 height 14
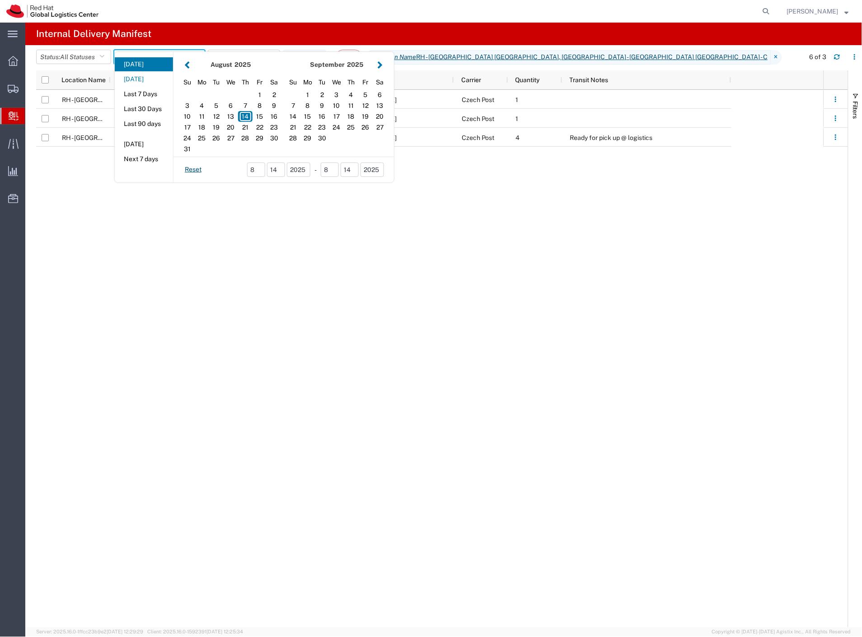
click at [159, 77] on button "Yesterday" at bounding box center [144, 79] width 58 height 14
type input "Yesterday"
type input "08/13/2025 - 08/13/2025"
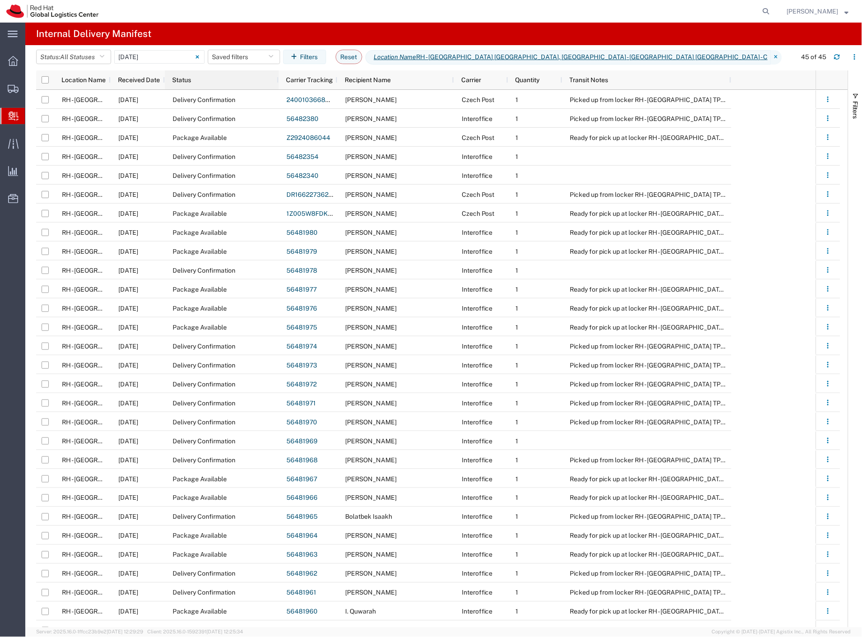
click at [212, 88] on div "Status" at bounding box center [223, 79] width 103 height 19
click at [208, 83] on div "Status" at bounding box center [223, 80] width 103 height 14
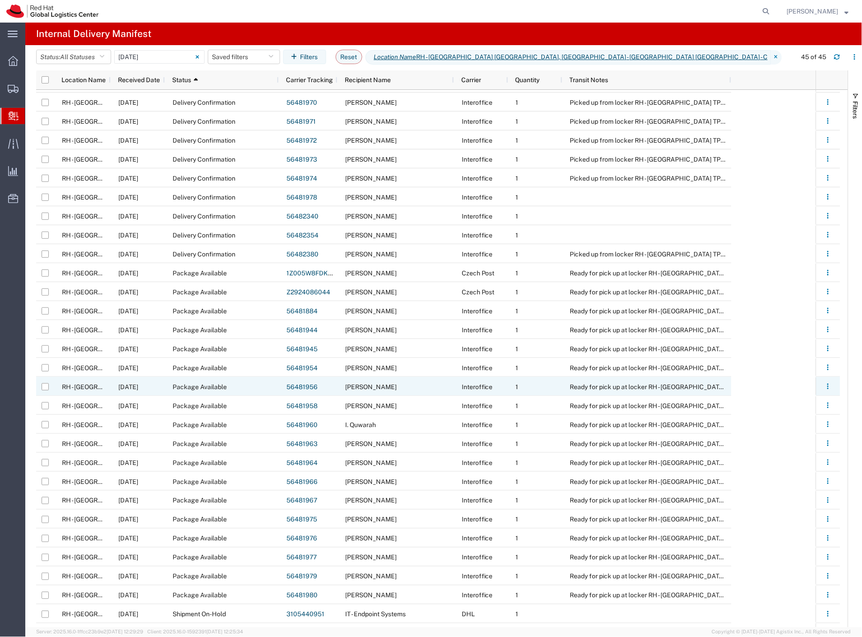
scroll to position [315, 0]
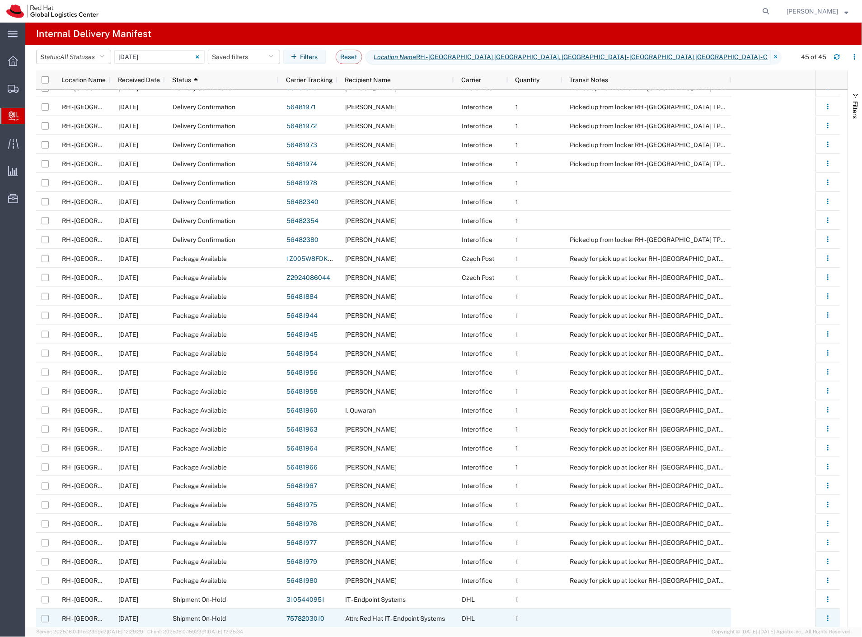
click at [44, 618] on input "Press Space to toggle row selection (unchecked)" at bounding box center [45, 619] width 7 height 7
checkbox input "true"
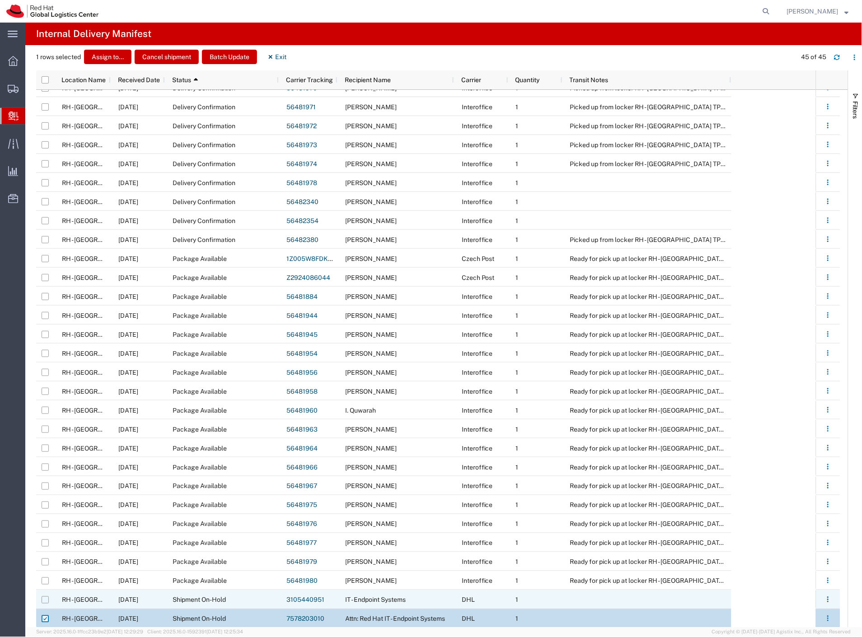
click at [46, 601] on input "Press Space to toggle row selection (unchecked)" at bounding box center [45, 600] width 7 height 7
checkbox input "true"
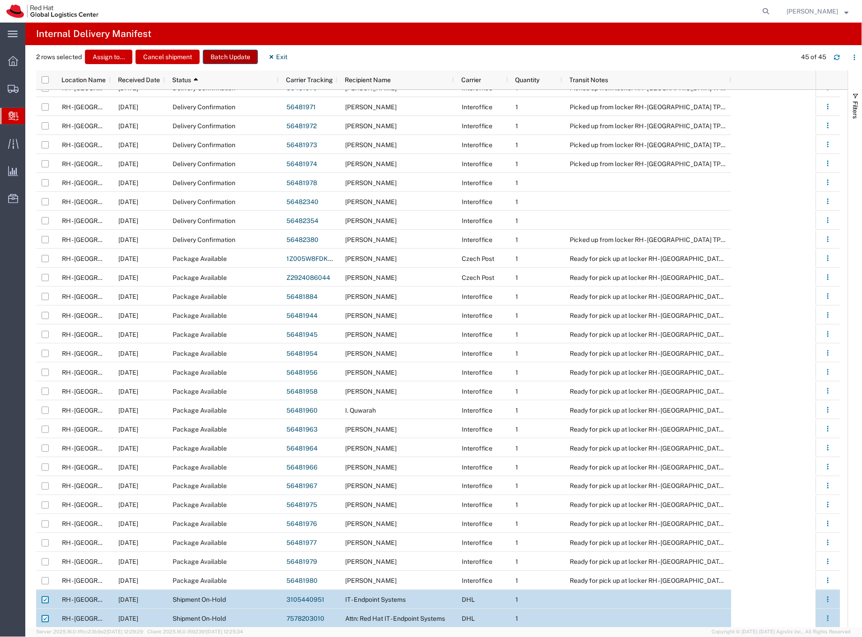
click at [239, 64] on button "Batch Update" at bounding box center [230, 57] width 55 height 14
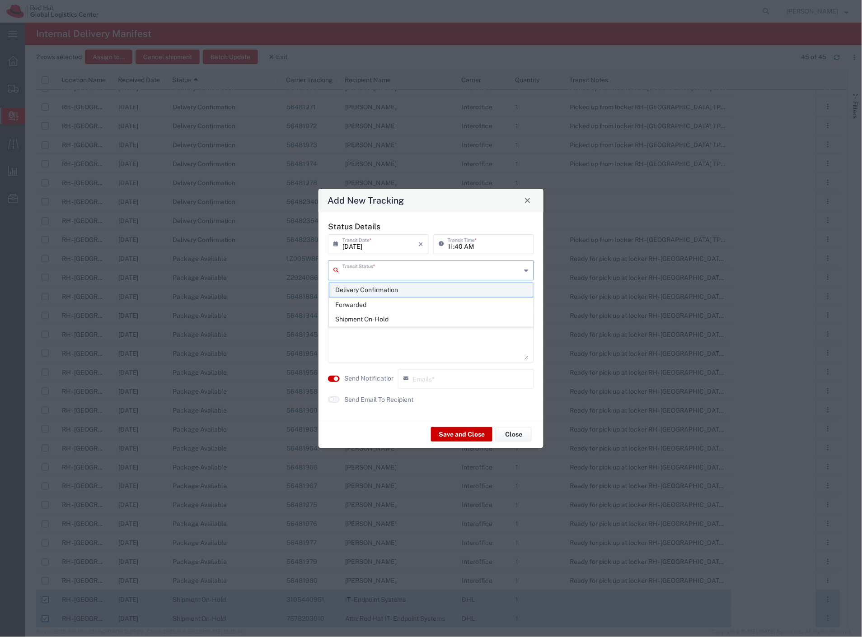
drag, startPoint x: 370, startPoint y: 270, endPoint x: 368, endPoint y: 285, distance: 15.6
click at [369, 271] on input "text" at bounding box center [431, 270] width 179 height 16
click at [368, 286] on span "Delivery Confirmation" at bounding box center [431, 290] width 204 height 14
type input "Delivery Confirmation"
click at [367, 376] on label "Send Notification" at bounding box center [369, 378] width 51 height 9
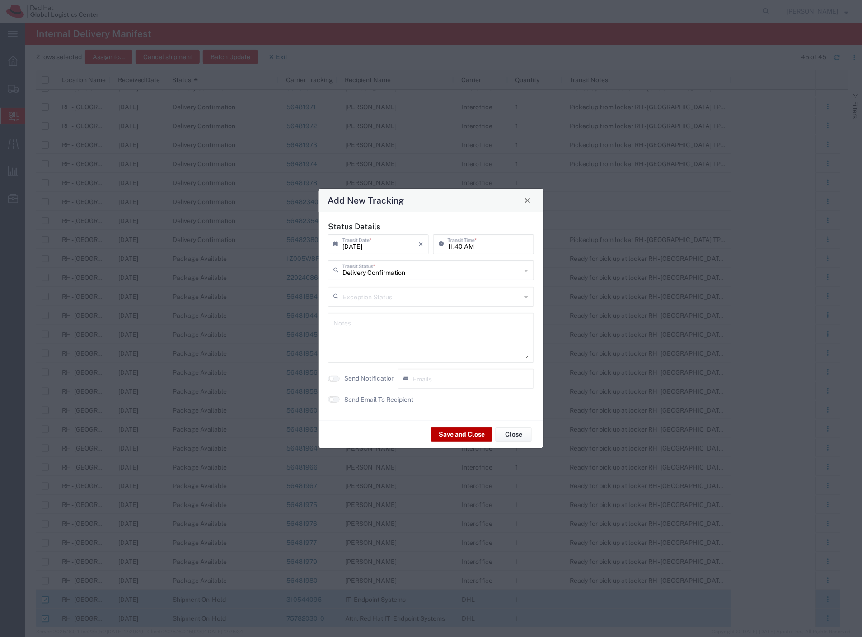
click at [470, 434] on button "Save and Close" at bounding box center [461, 434] width 61 height 14
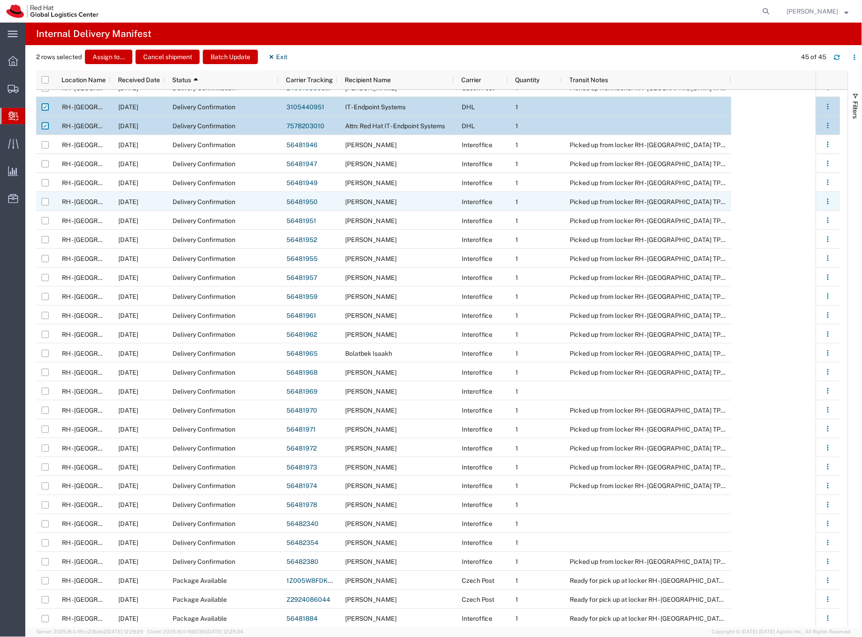
scroll to position [0, 0]
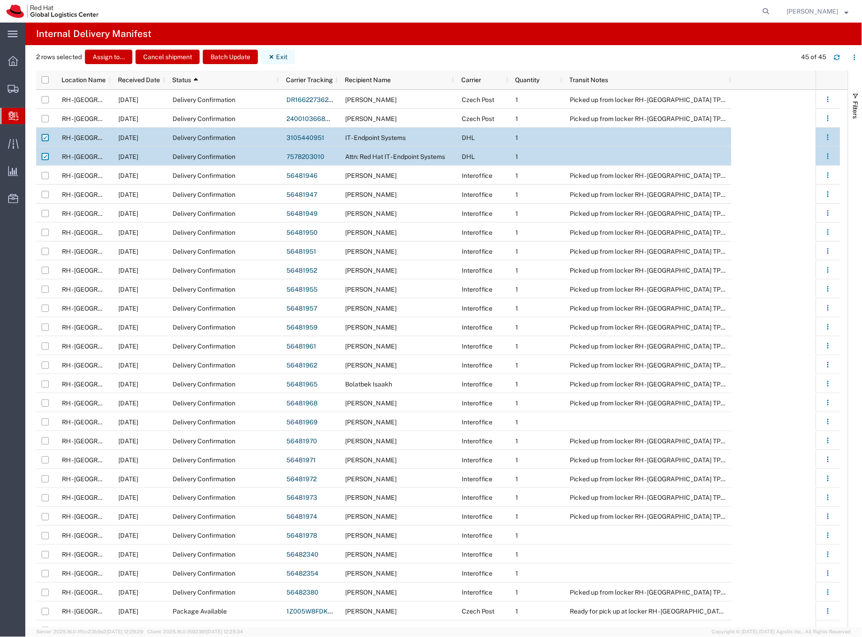
click at [276, 55] on button "Exit" at bounding box center [278, 57] width 34 height 14
checkbox input "false"
